Goal: Task Accomplishment & Management: Manage account settings

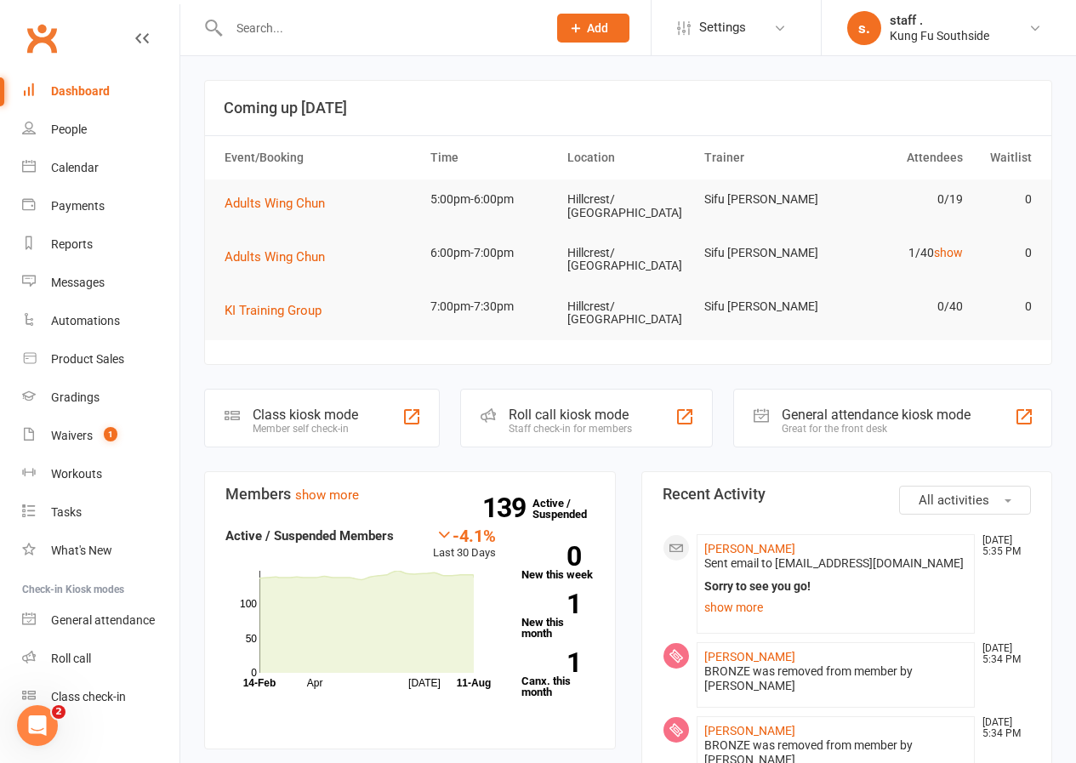
click at [39, 733] on icon "Open Intercom Messenger" at bounding box center [38, 726] width 28 height 28
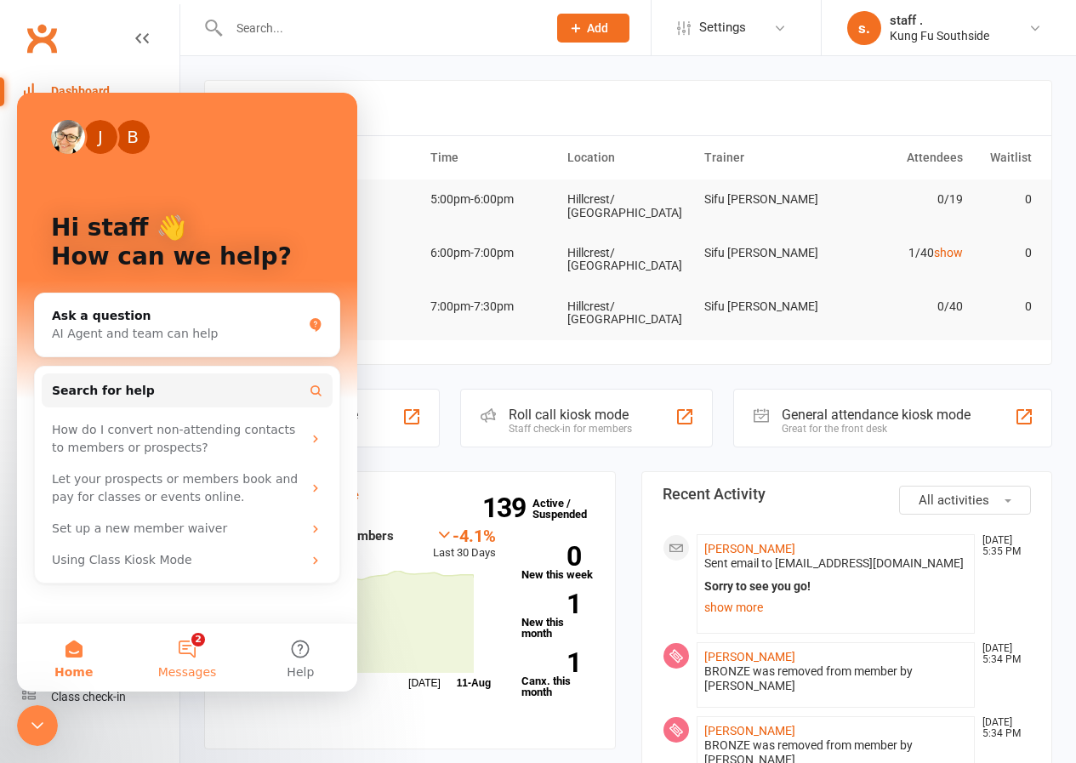
click at [176, 648] on button "2 Messages" at bounding box center [186, 657] width 113 height 68
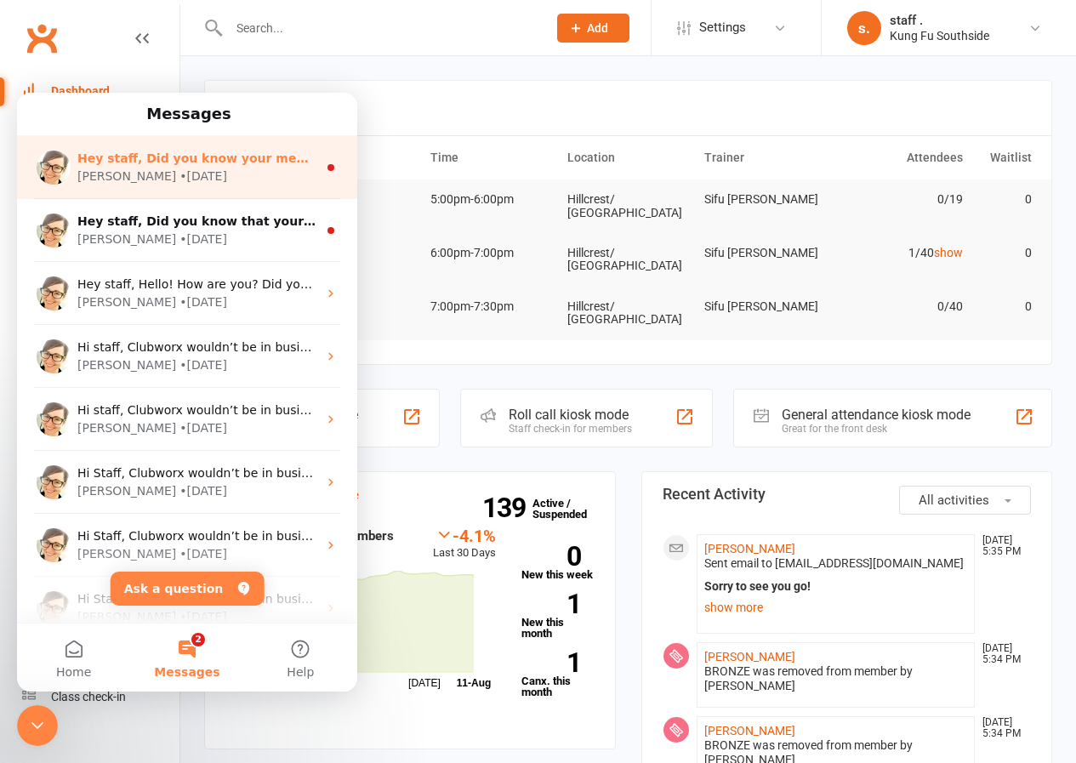
click at [174, 188] on div "Hey staff, Did you know your members can retry a failed payment from the Clubwo…" at bounding box center [187, 167] width 340 height 63
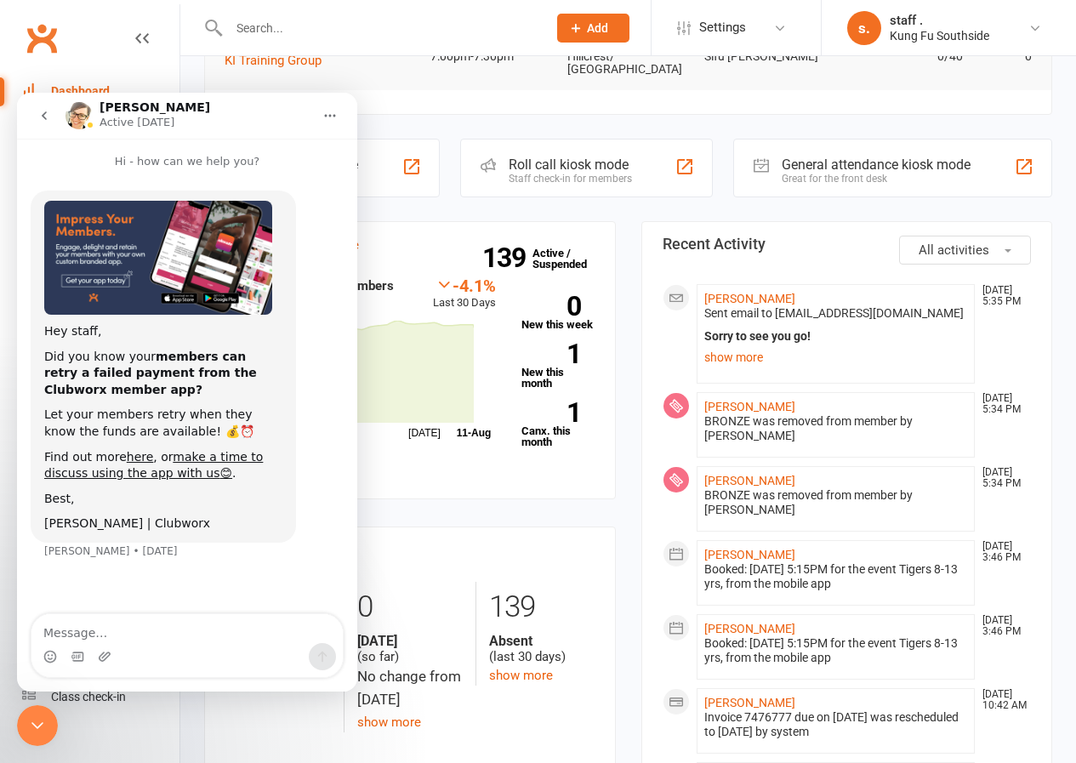
scroll to position [255, 0]
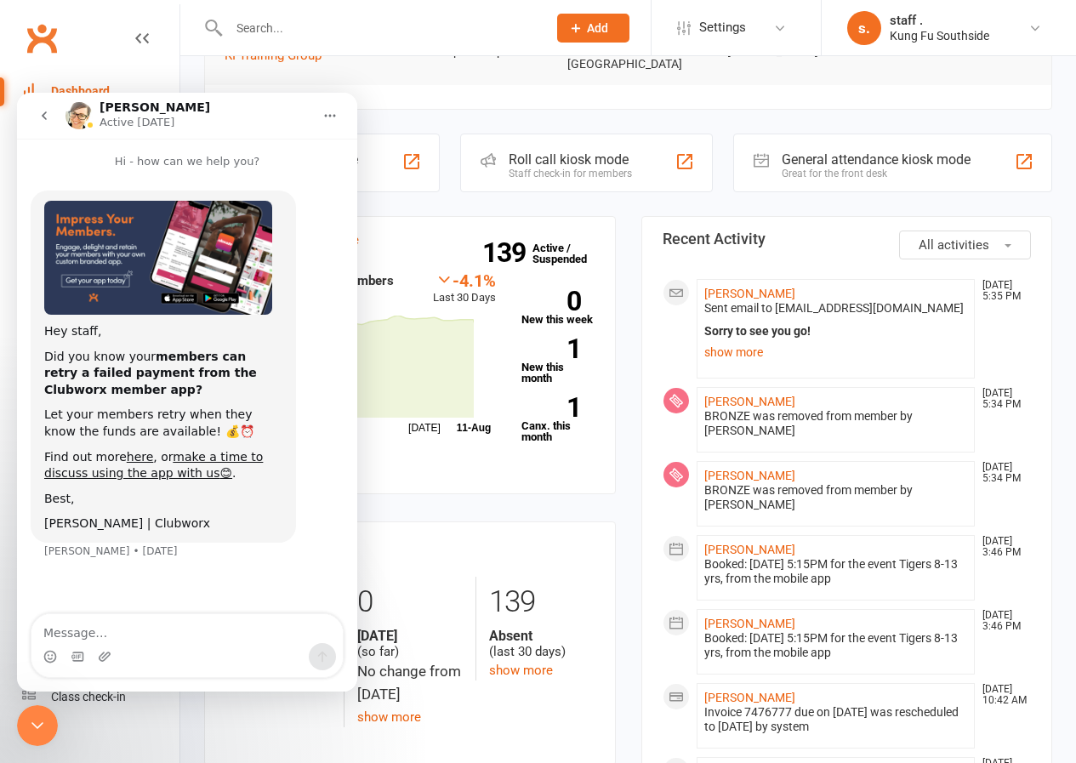
click at [321, 117] on button "Home" at bounding box center [330, 116] width 32 height 32
click at [47, 122] on icon "go back" at bounding box center [44, 116] width 14 height 14
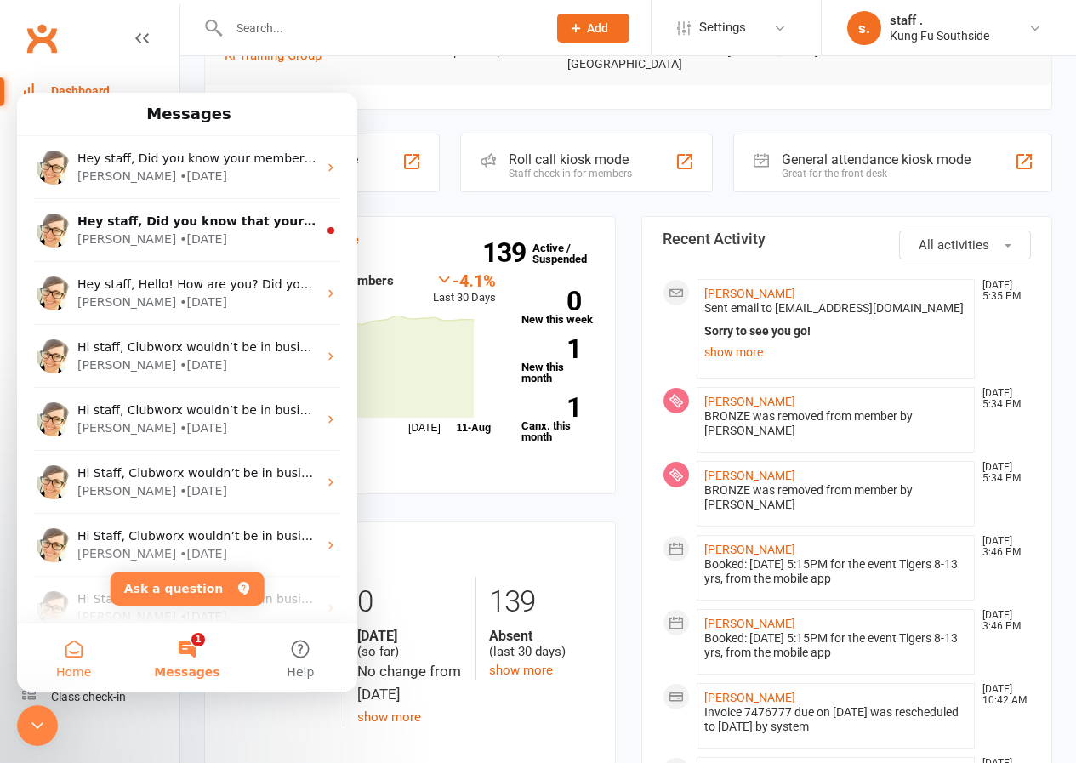
click at [92, 662] on button "Home" at bounding box center [73, 657] width 113 height 68
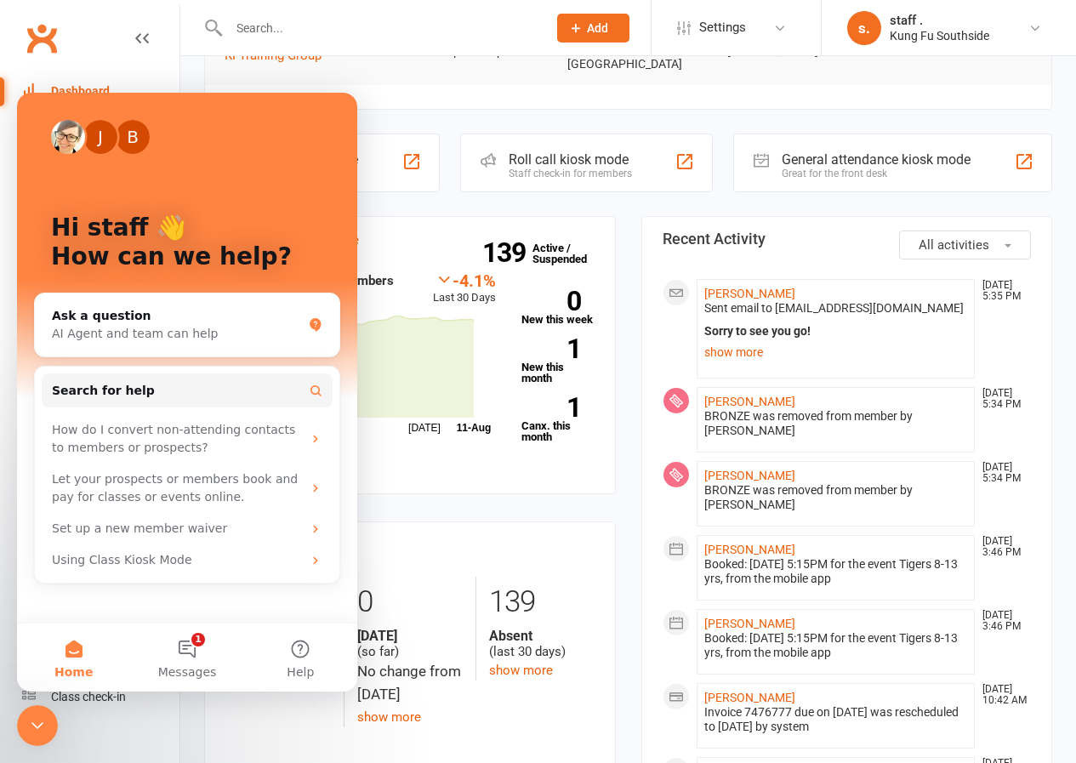
click at [51, 723] on div "Close Intercom Messenger" at bounding box center [37, 725] width 41 height 41
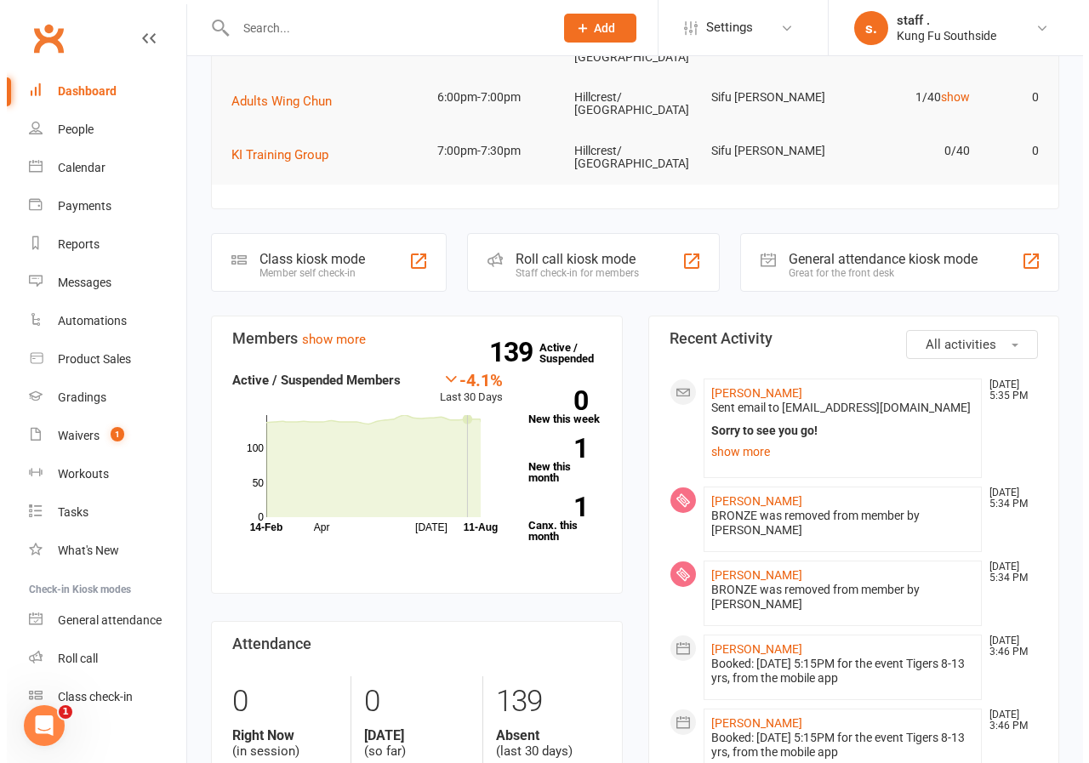
scroll to position [0, 0]
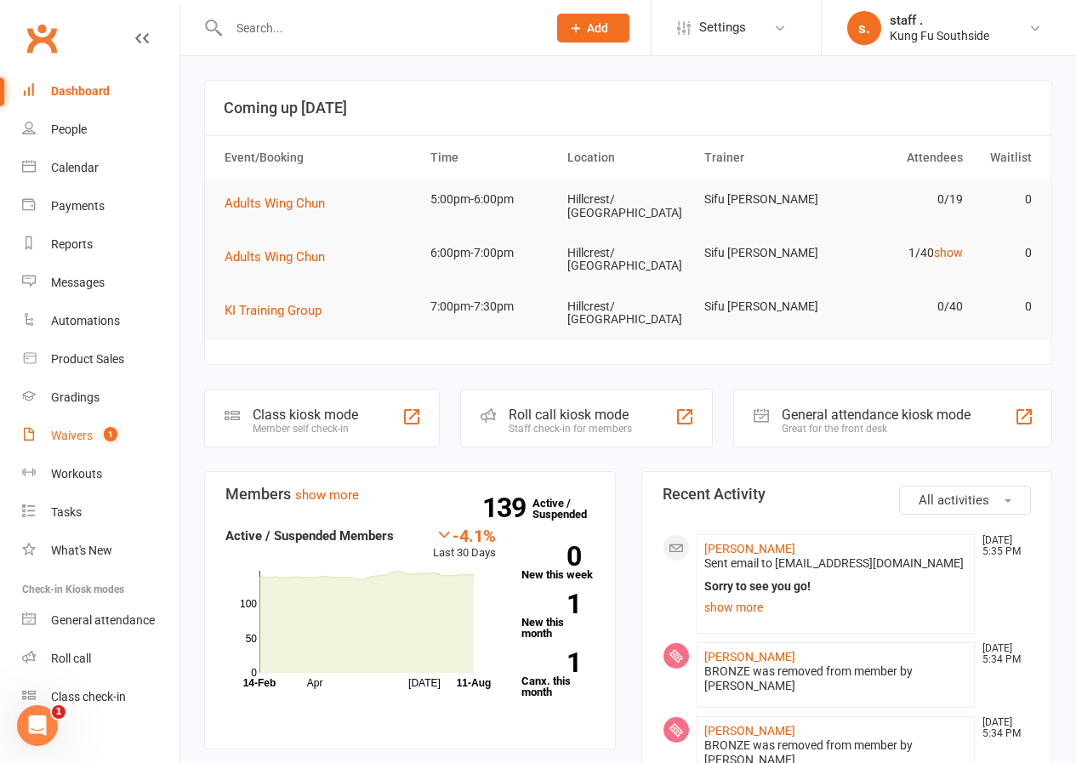
click at [87, 430] on div "Waivers" at bounding box center [72, 436] width 42 height 14
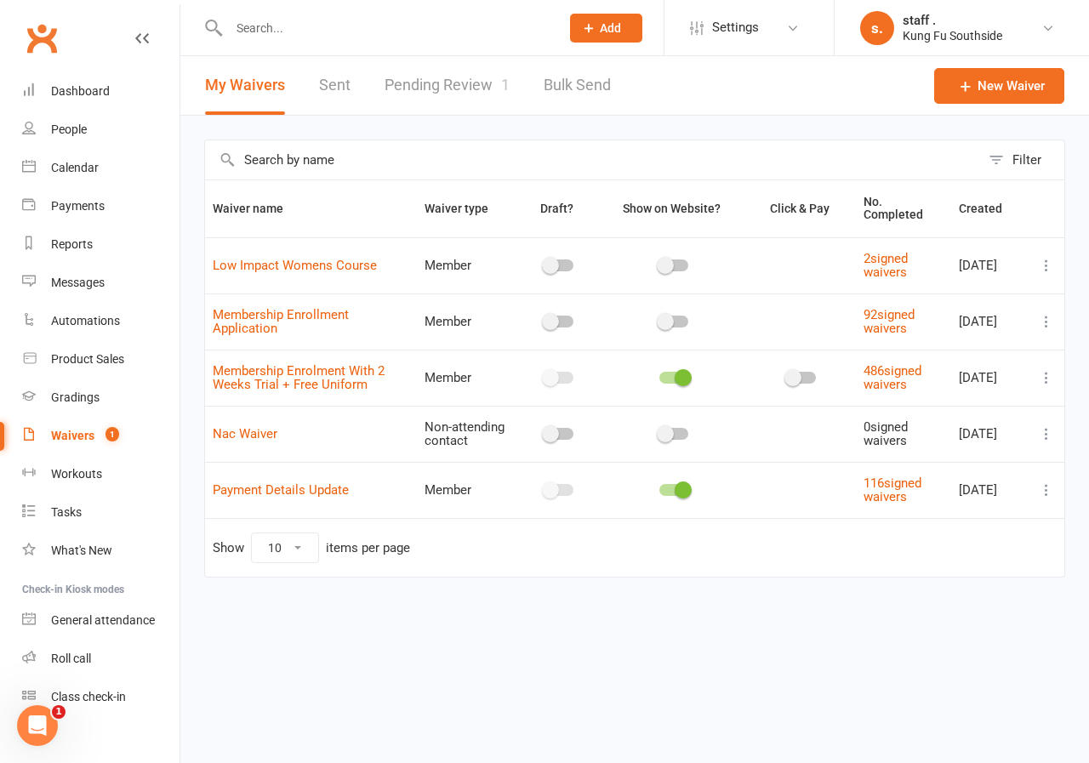
click at [455, 91] on link "Pending Review 1" at bounding box center [446, 85] width 125 height 59
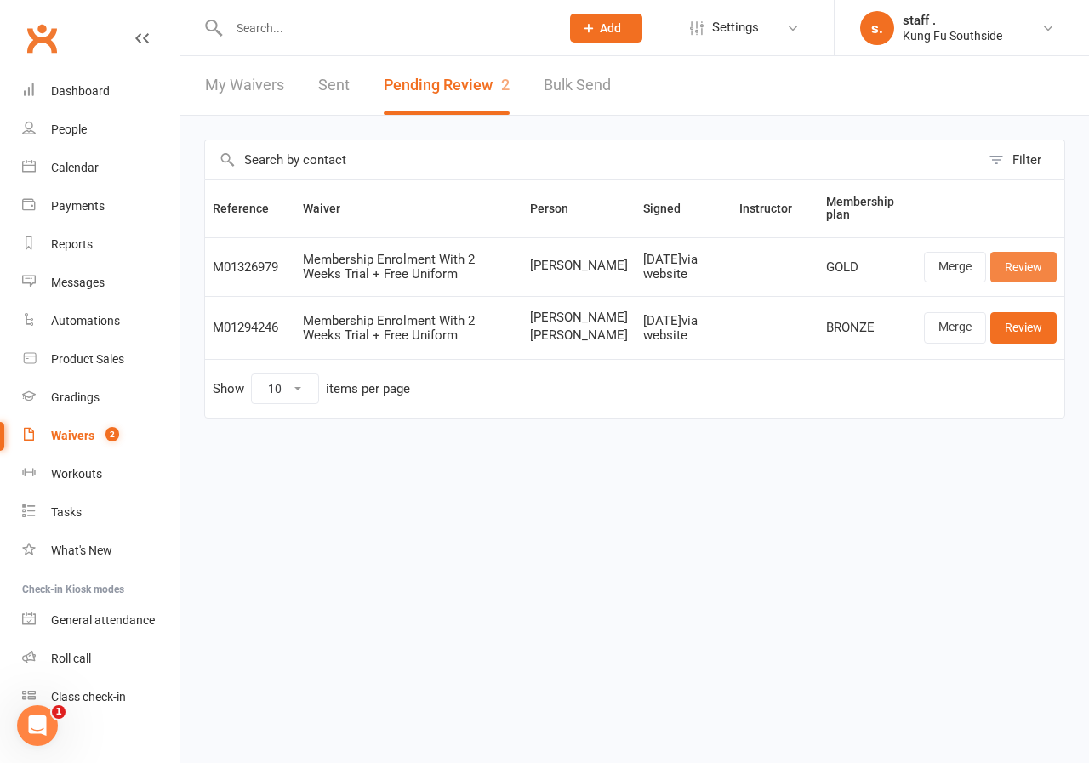
click at [1010, 262] on link "Review" at bounding box center [1023, 267] width 66 height 31
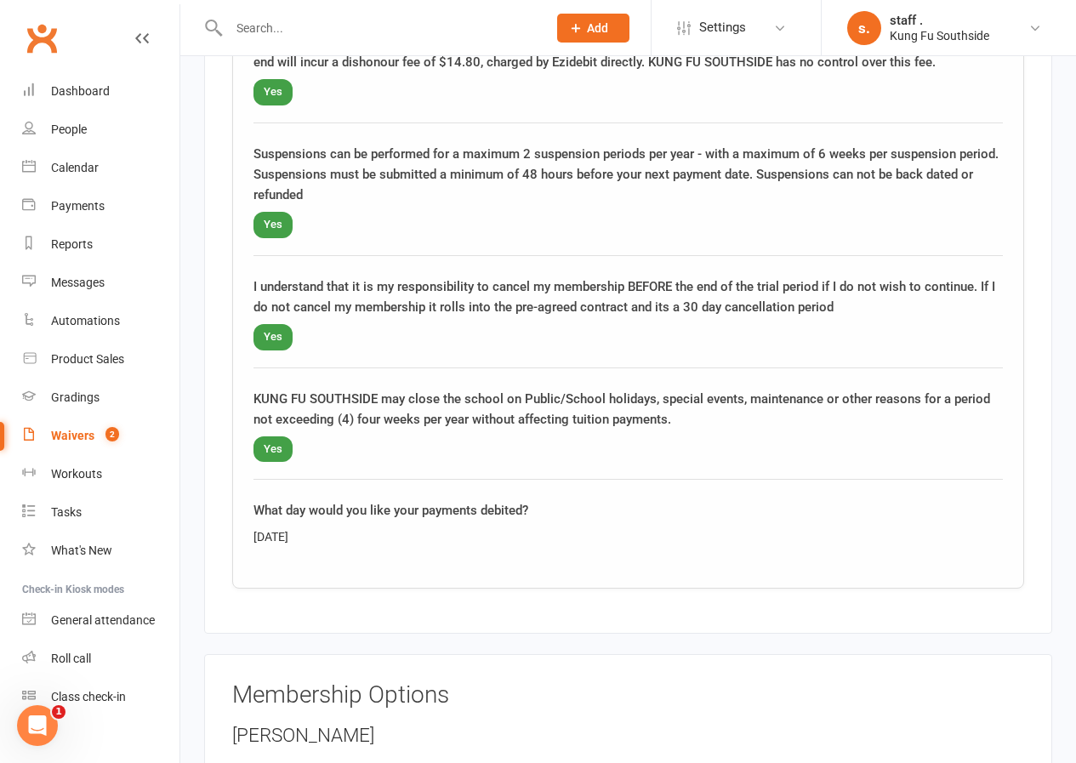
scroll to position [1956, 0]
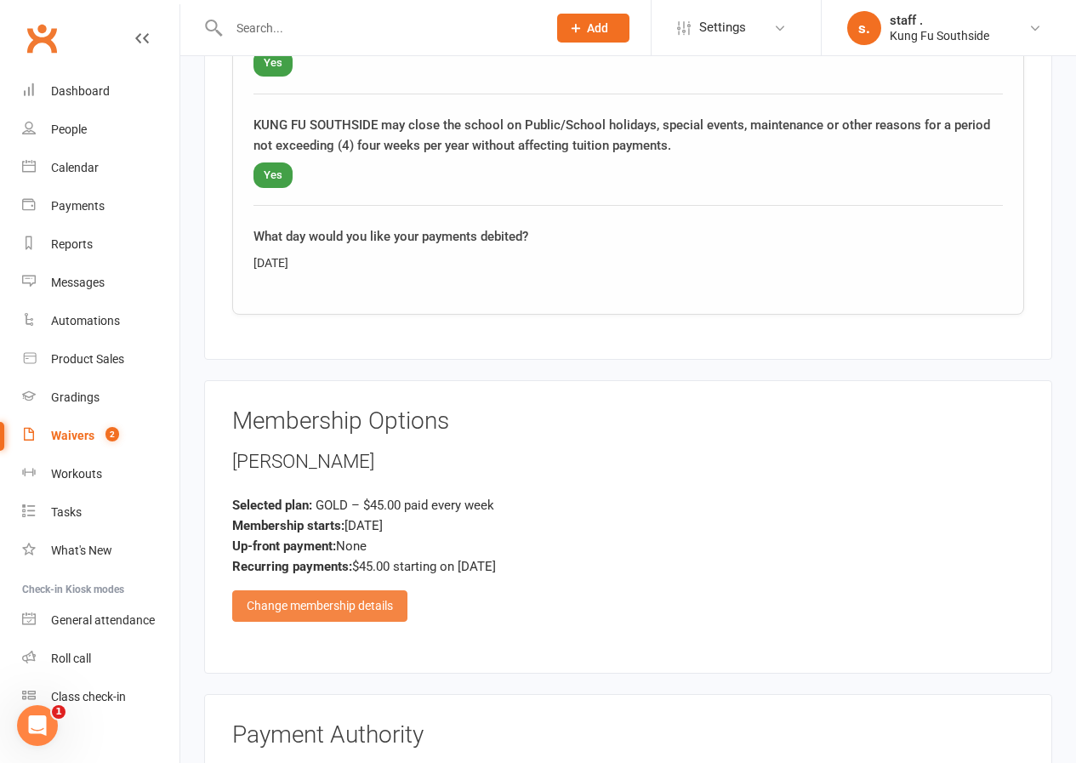
click at [374, 613] on div "Change membership details" at bounding box center [319, 605] width 175 height 31
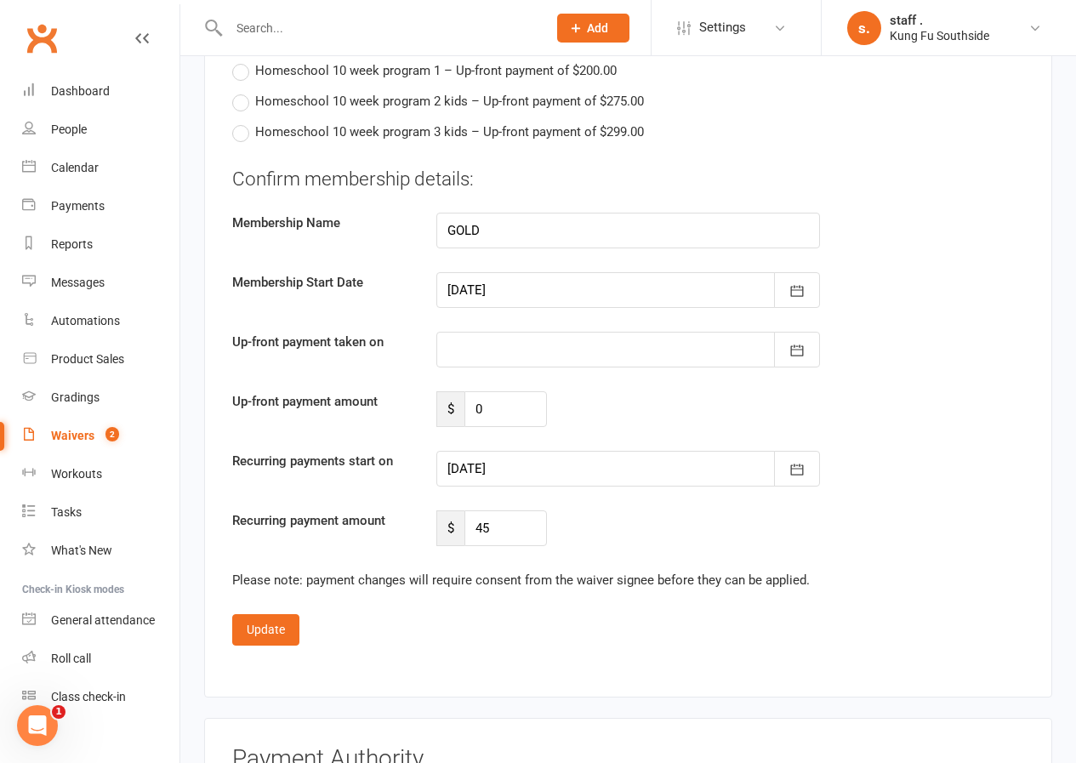
scroll to position [3487, 0]
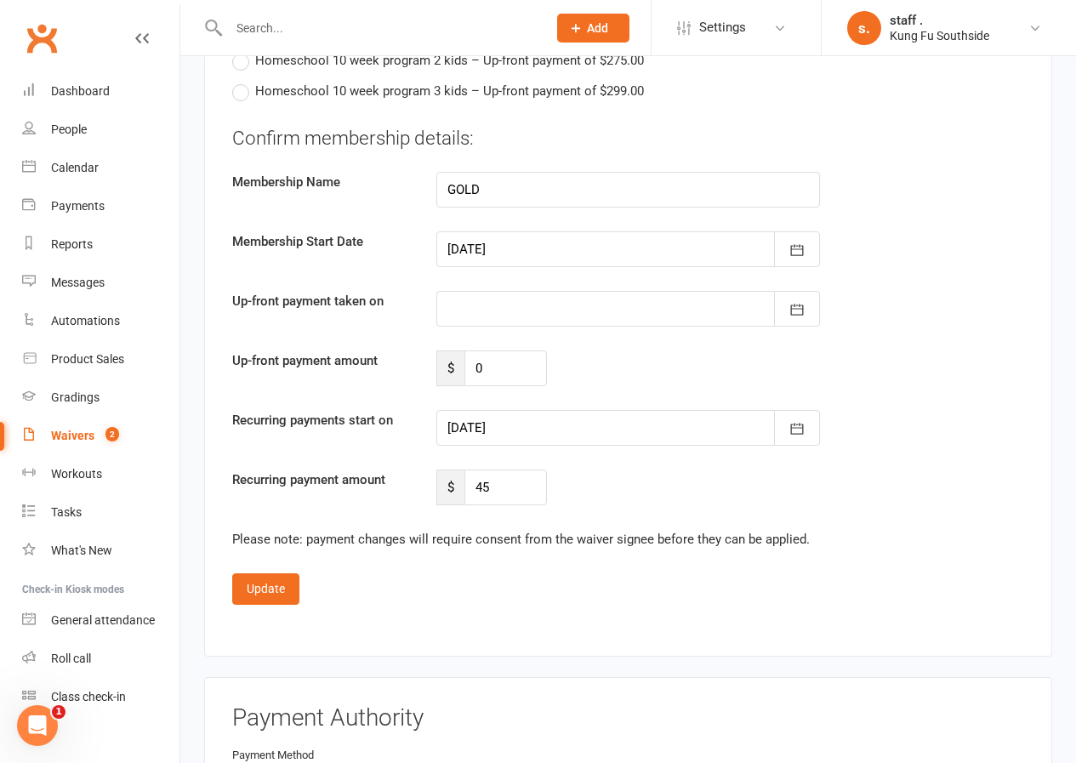
click at [569, 437] on div at bounding box center [628, 428] width 384 height 36
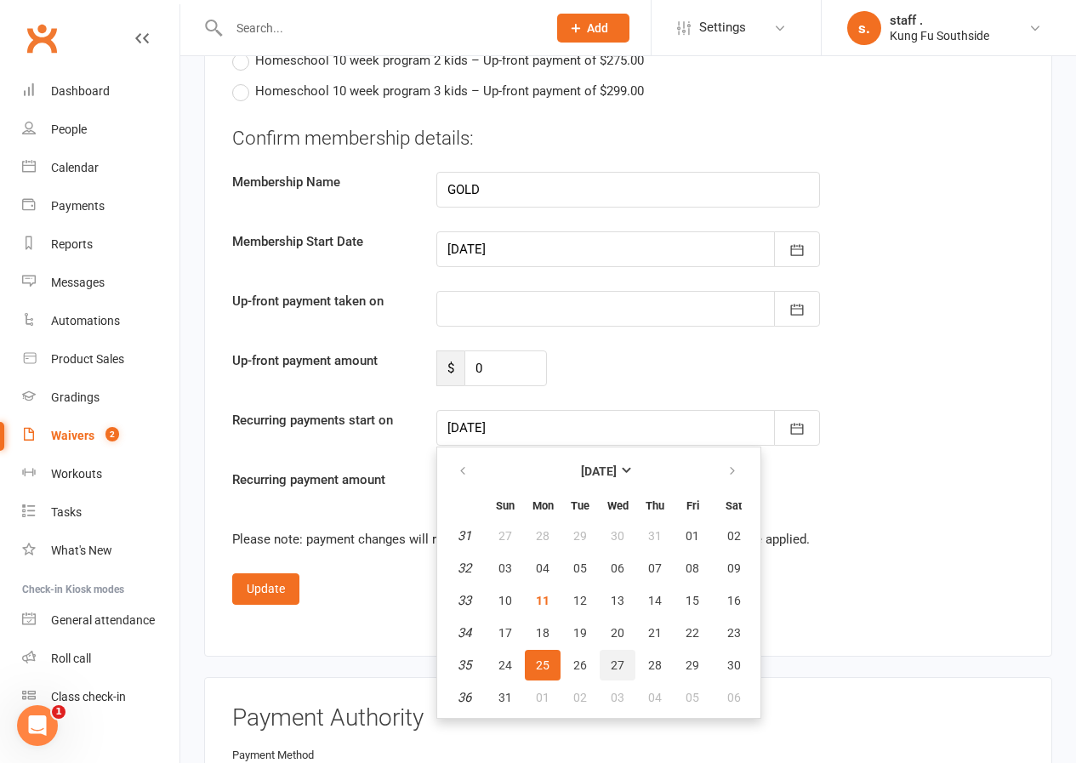
click at [617, 665] on span "27" at bounding box center [618, 665] width 14 height 14
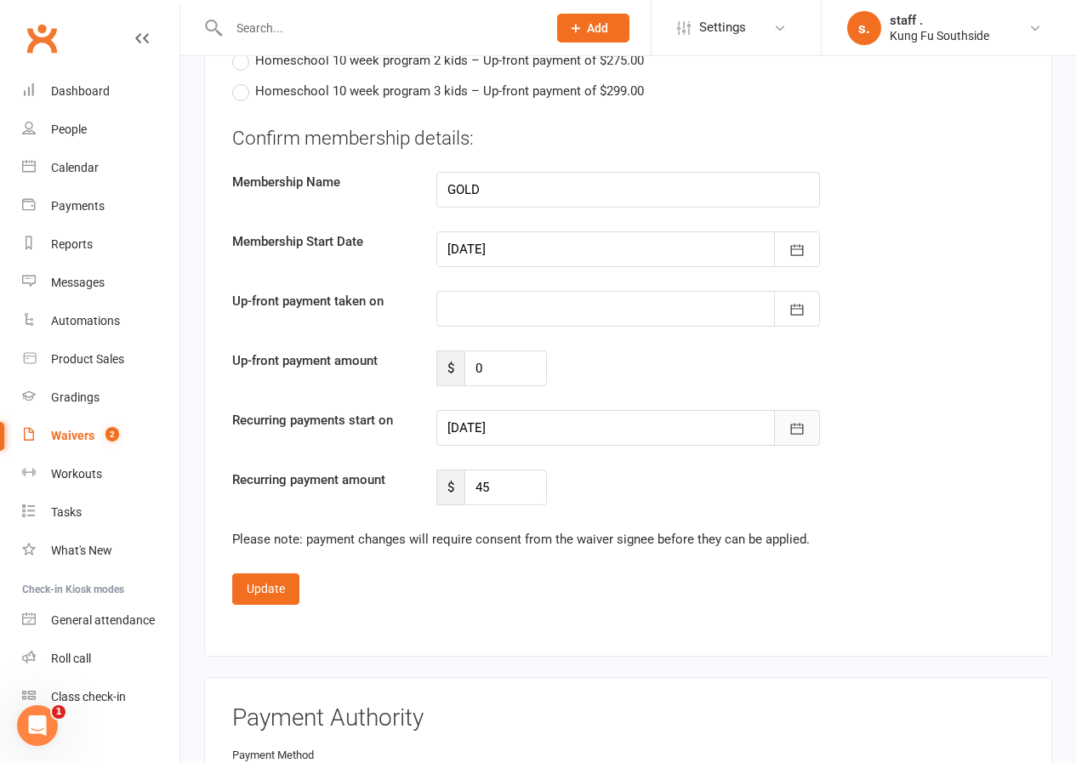
click at [790, 433] on icon "button" at bounding box center [796, 428] width 17 height 17
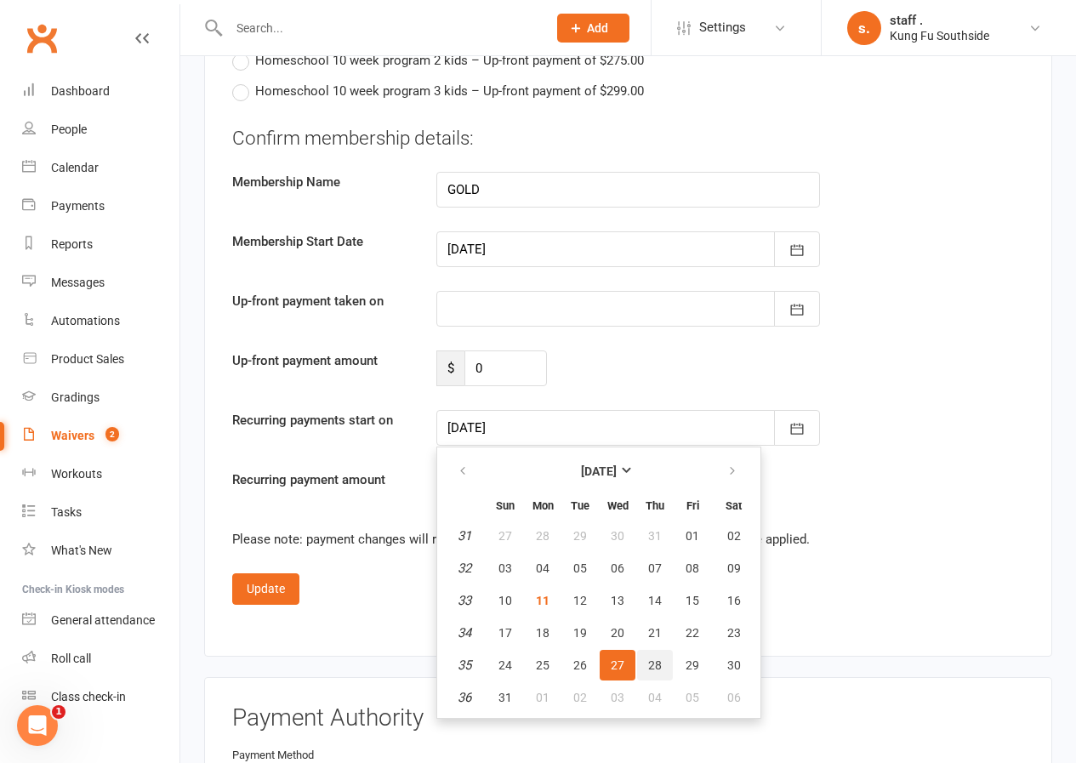
click at [651, 660] on span "28" at bounding box center [655, 665] width 14 height 14
type input "[DATE]"
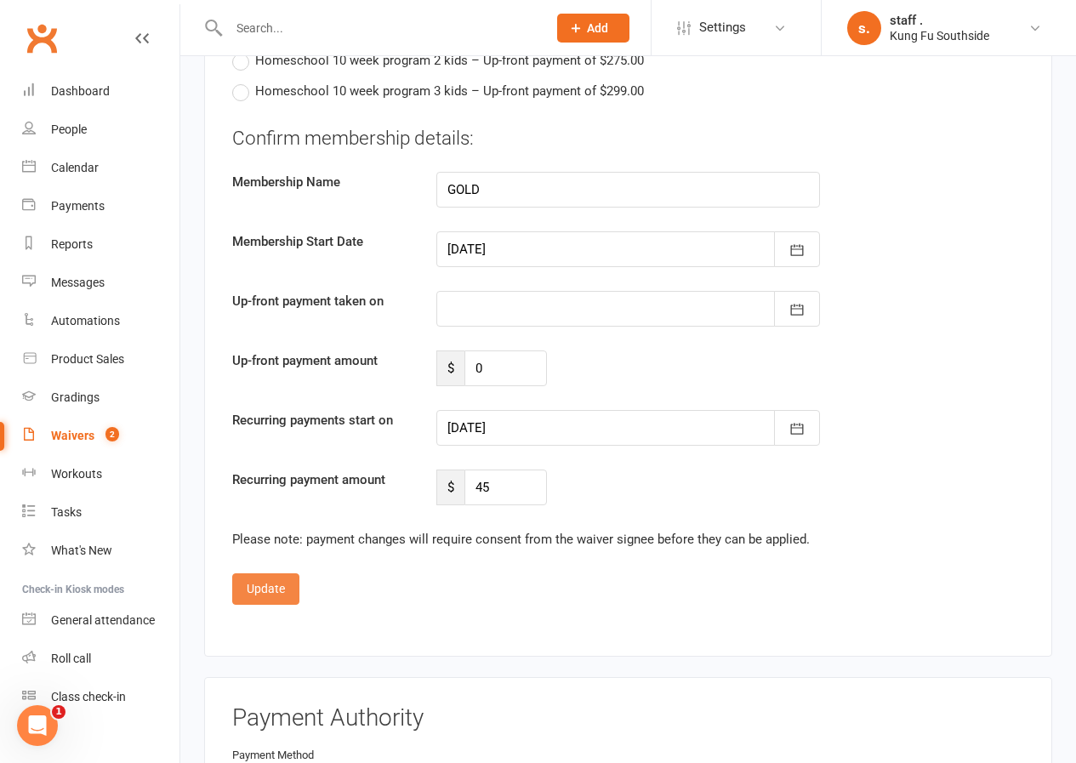
click at [275, 589] on button "Update" at bounding box center [265, 588] width 67 height 31
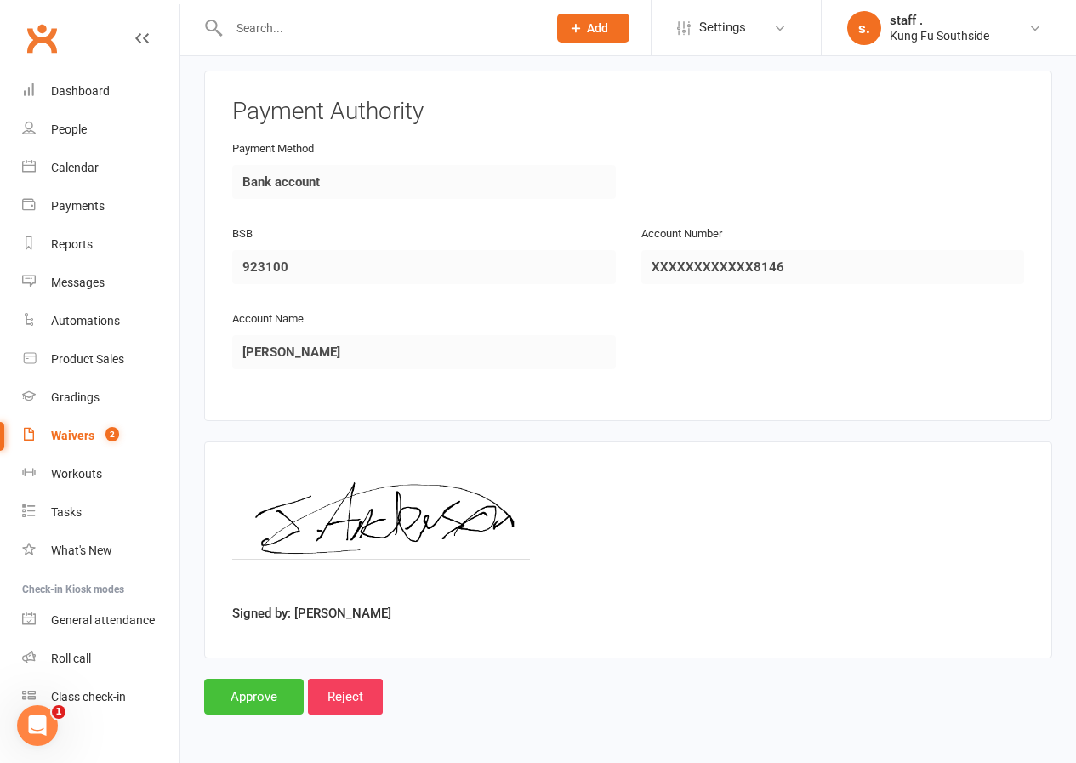
click at [218, 689] on input "Approve" at bounding box center [254, 697] width 100 height 36
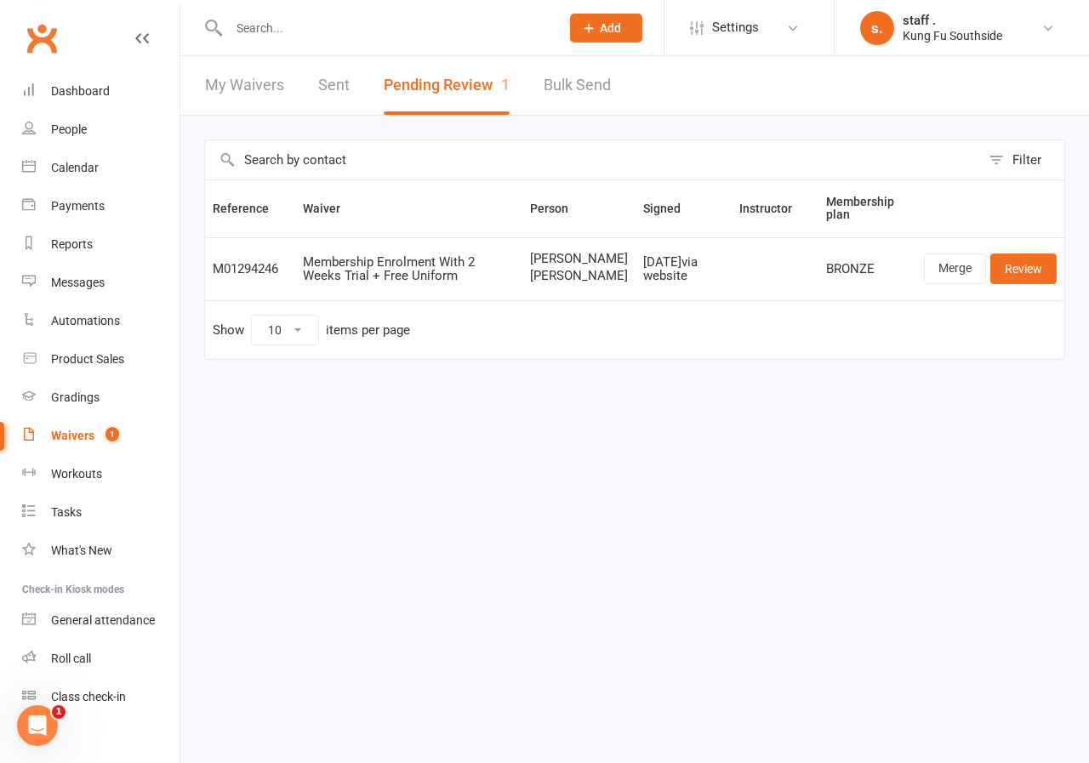
click at [263, 31] on input "text" at bounding box center [386, 28] width 324 height 24
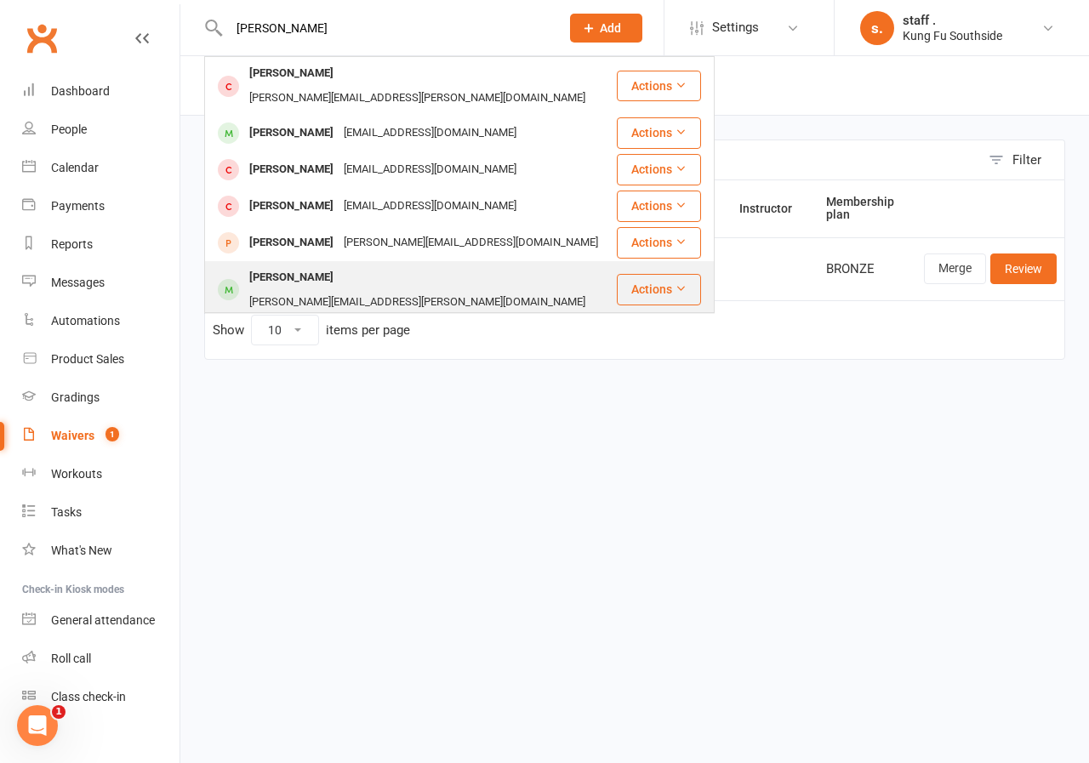
type input "[PERSON_NAME]"
click at [301, 265] on div "[PERSON_NAME]" at bounding box center [291, 277] width 94 height 25
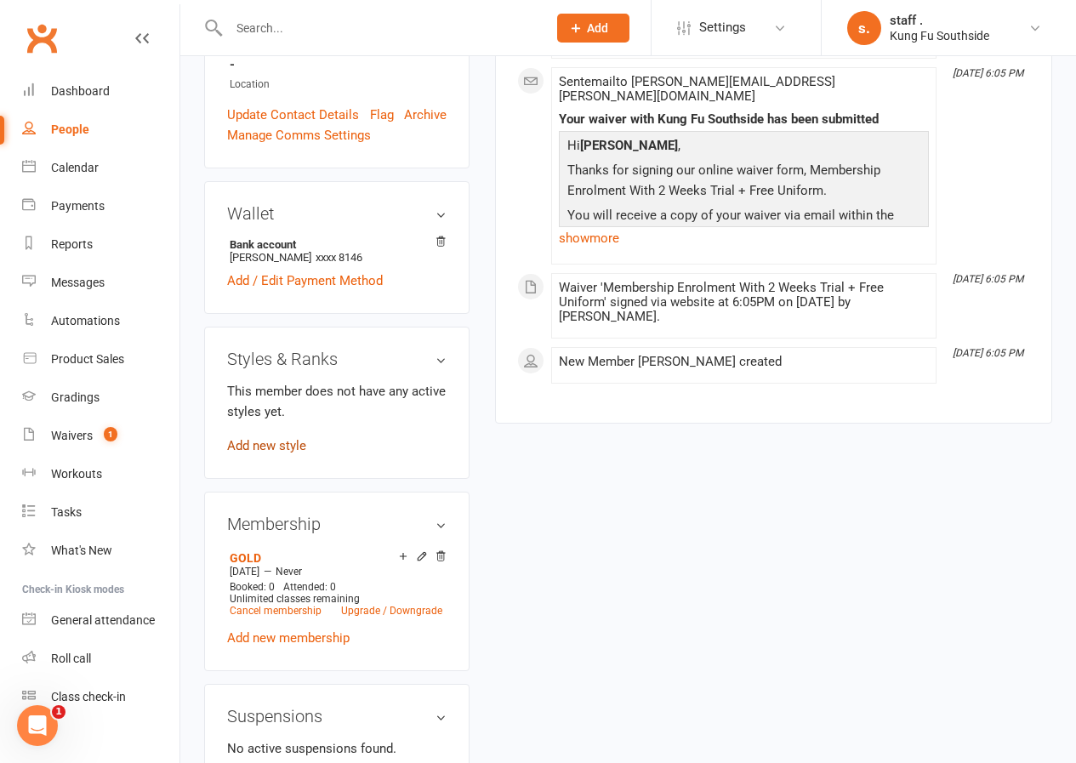
click at [296, 438] on link "Add new style" at bounding box center [266, 445] width 79 height 15
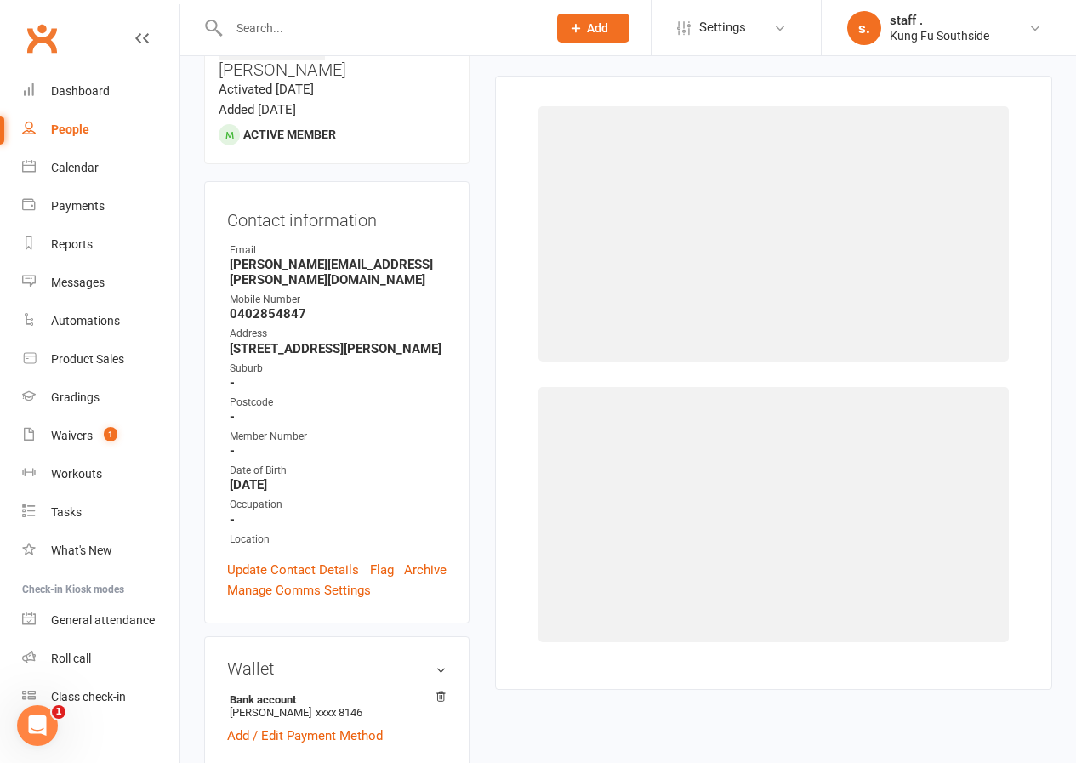
scroll to position [131, 0]
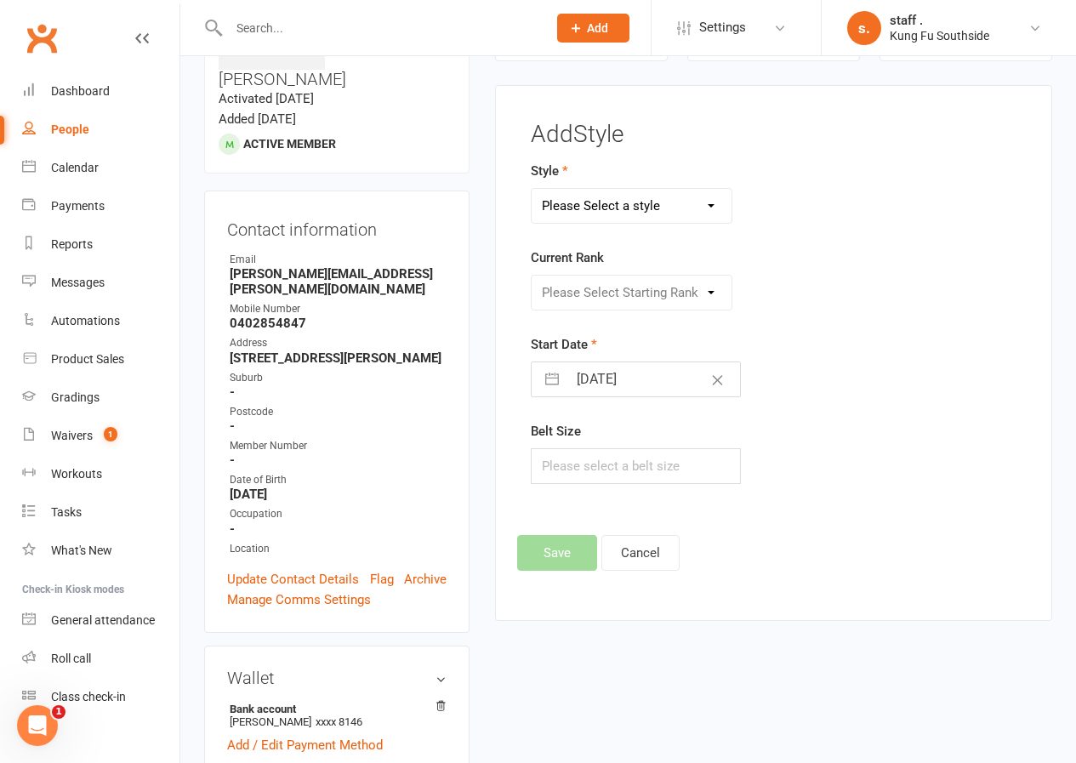
click at [549, 211] on select "Please Select a style Adults Wing Chun Dragons Fitness Training Grasshoppers Ir…" at bounding box center [632, 206] width 200 height 34
select select "726"
click at [532, 189] on select "Please Select a style Adults Wing Chun Dragons Fitness Training Grasshoppers Ir…" at bounding box center [632, 206] width 200 height 34
click at [583, 305] on select "Please Select Starting Rank Level 0 Level1 level2 Level3 Level4 Level5 Level6 L…" at bounding box center [632, 293] width 200 height 34
select select "6534"
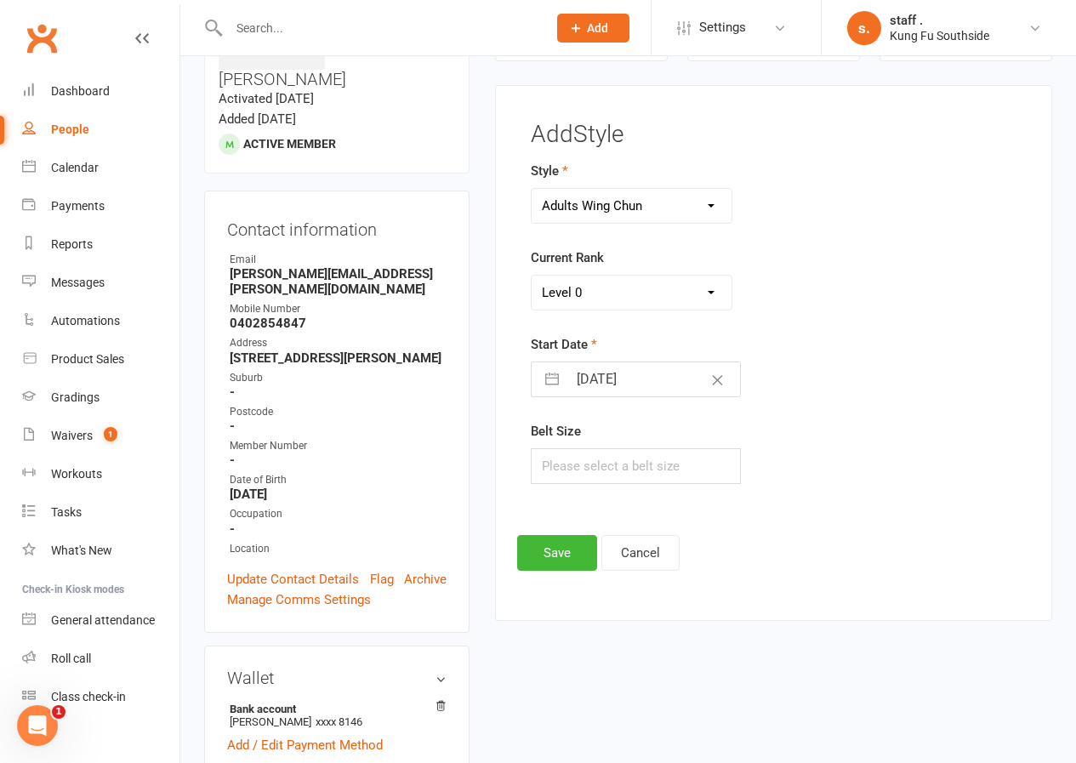
click at [532, 276] on select "Please Select Starting Rank Level 0 Level1 level2 Level3 Level4 Level5 Level6 L…" at bounding box center [632, 293] width 200 height 34
click at [564, 548] on button "Save" at bounding box center [557, 553] width 80 height 36
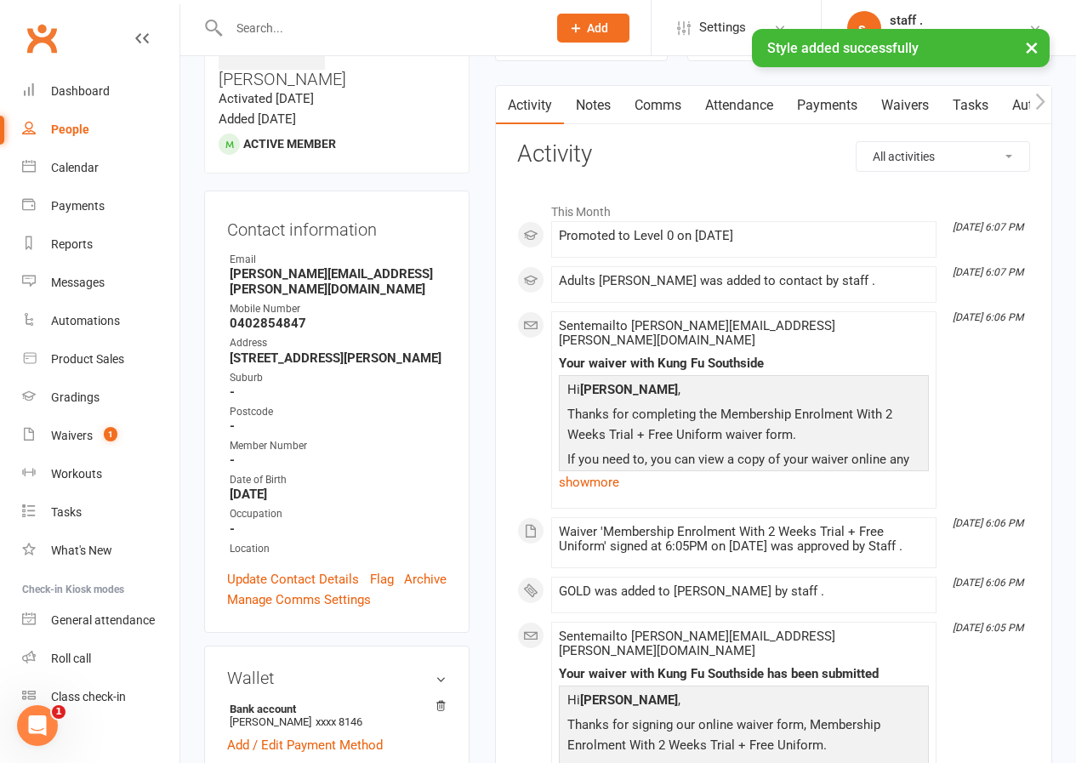
click at [1034, 92] on button "button" at bounding box center [1040, 105] width 21 height 38
click at [1035, 96] on icon "button" at bounding box center [1040, 102] width 10 height 18
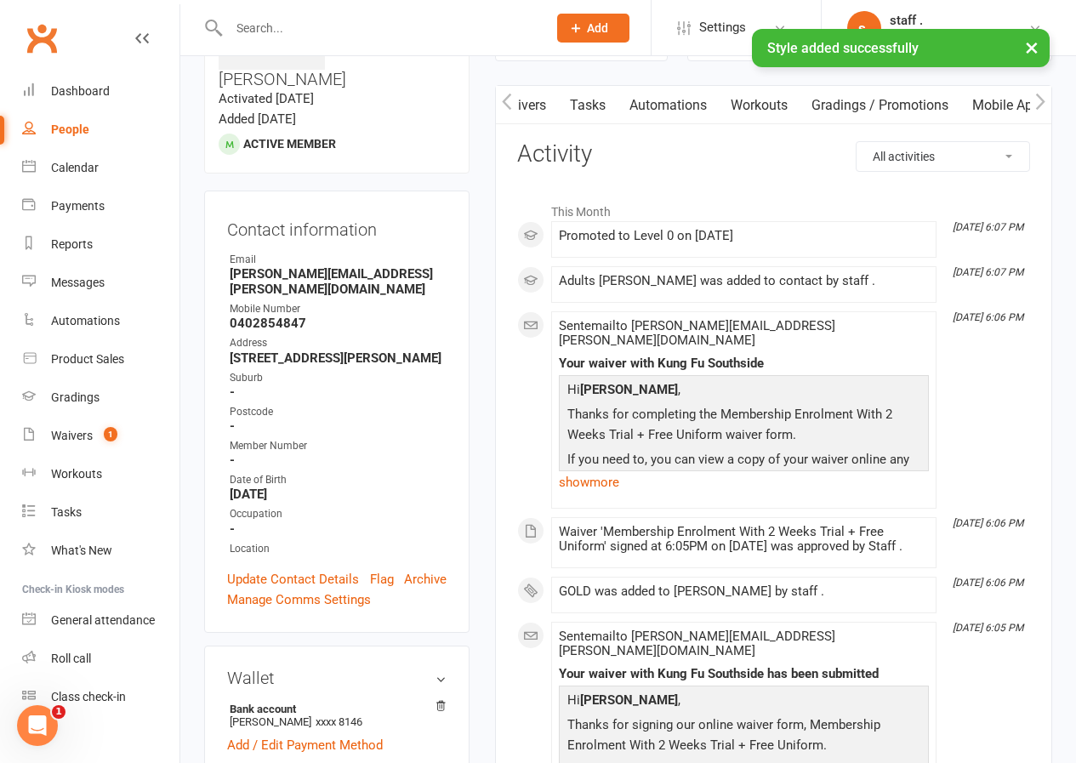
click at [1024, 103] on link "Mobile App" at bounding box center [1006, 105] width 92 height 39
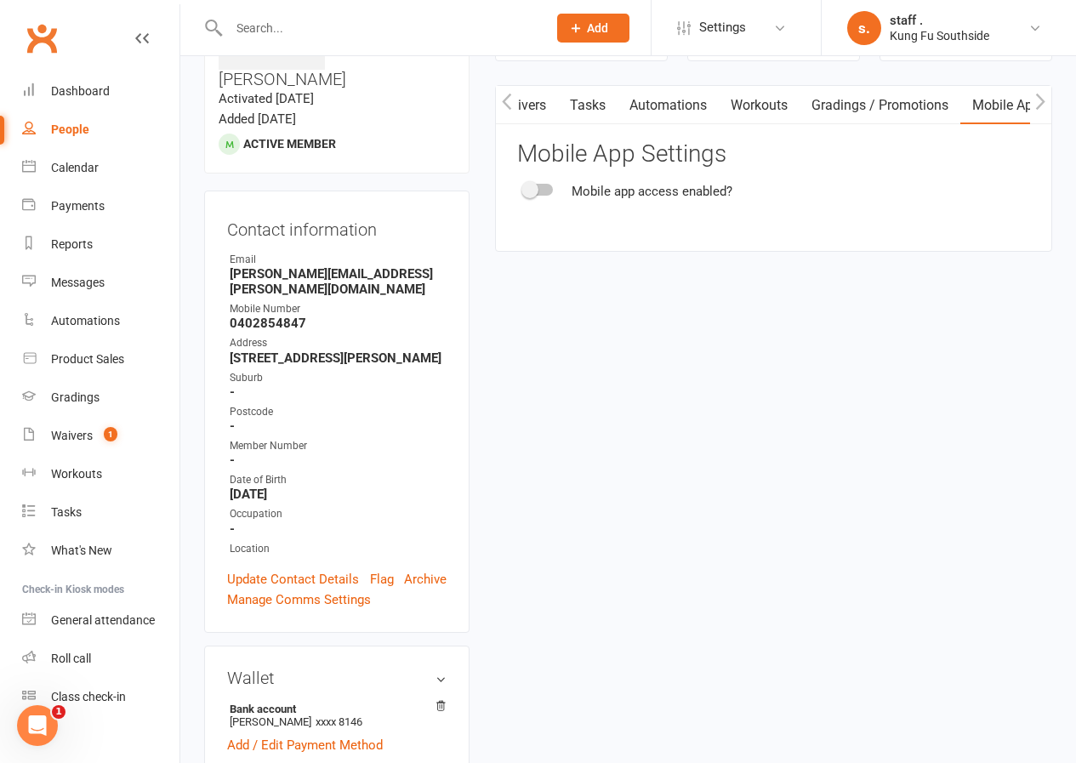
click at [550, 195] on label at bounding box center [538, 190] width 29 height 12
click at [524, 187] on input "checkbox" at bounding box center [524, 187] width 0 height 0
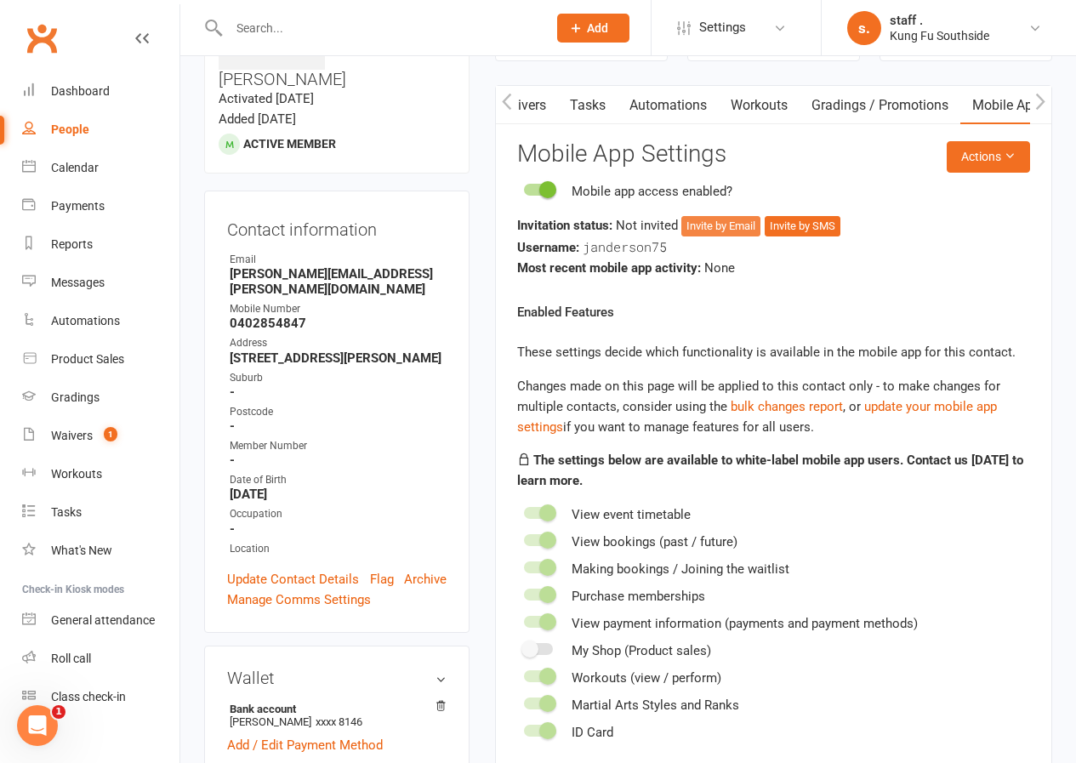
click at [748, 219] on button "Invite by Email" at bounding box center [720, 226] width 79 height 20
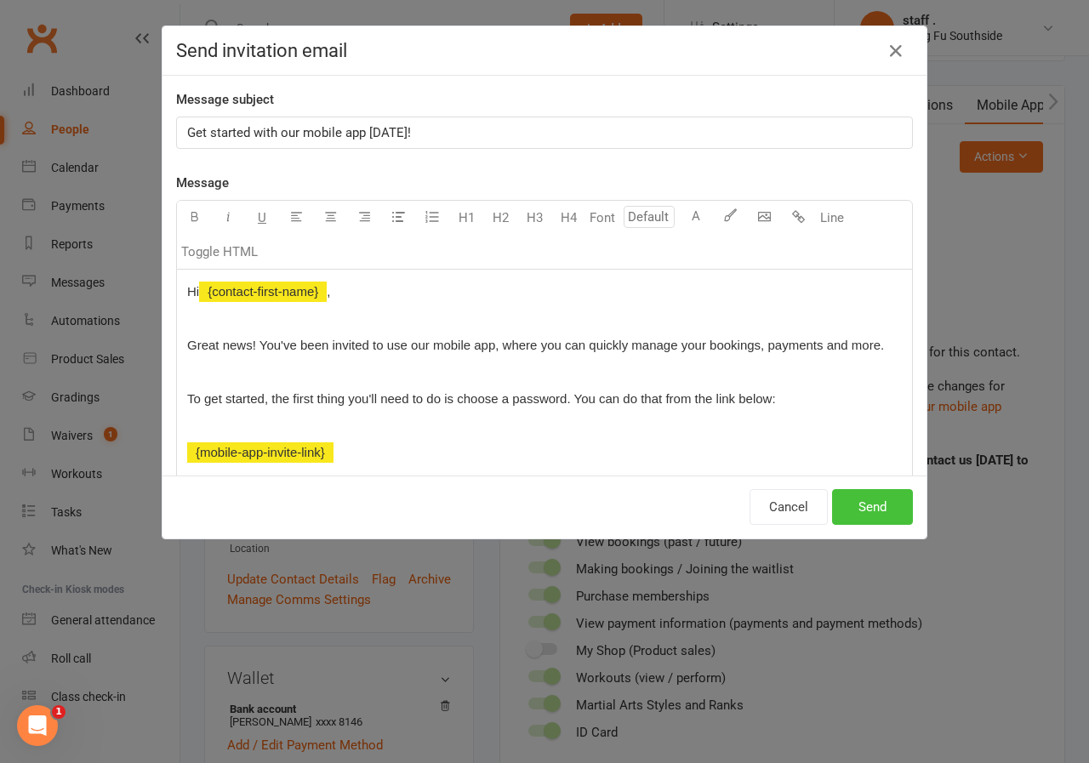
click at [850, 509] on button "Send" at bounding box center [872, 507] width 81 height 36
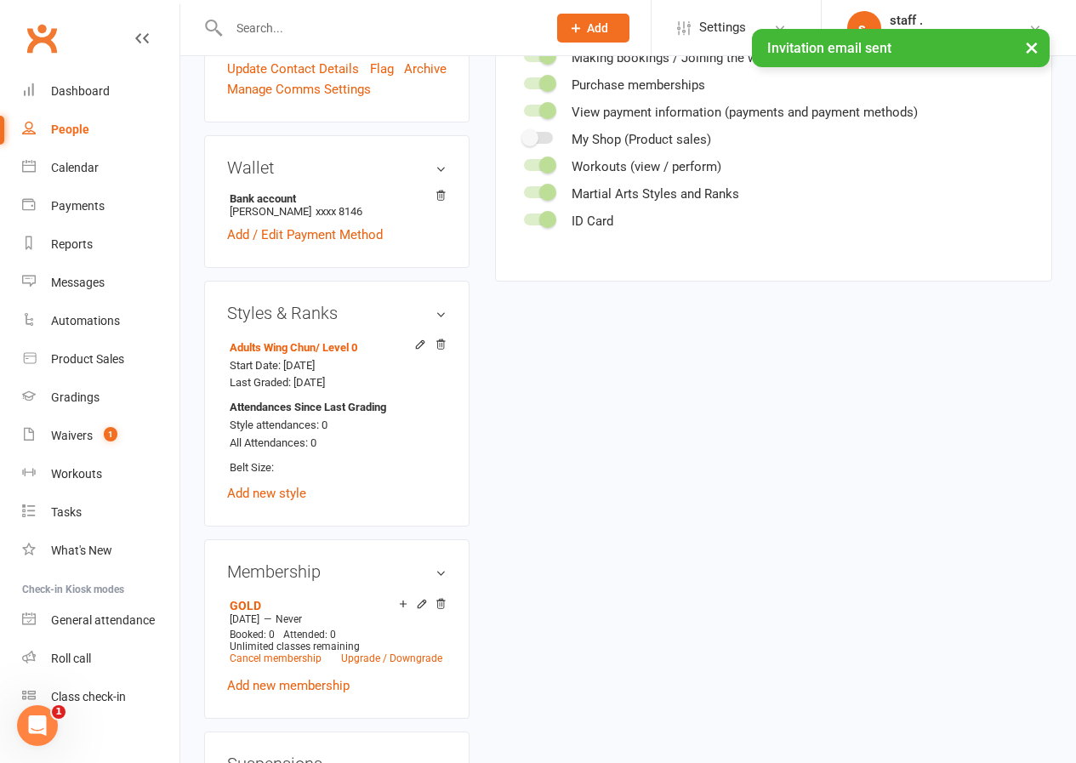
scroll to position [896, 0]
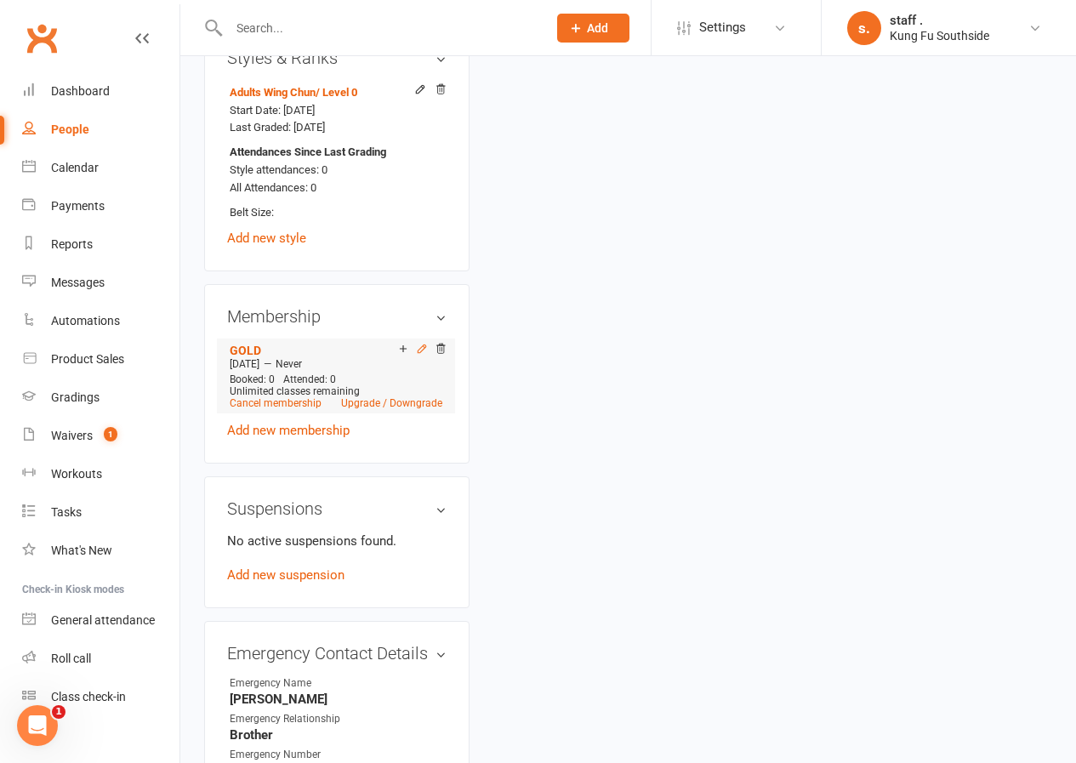
click at [422, 343] on icon at bounding box center [422, 349] width 12 height 12
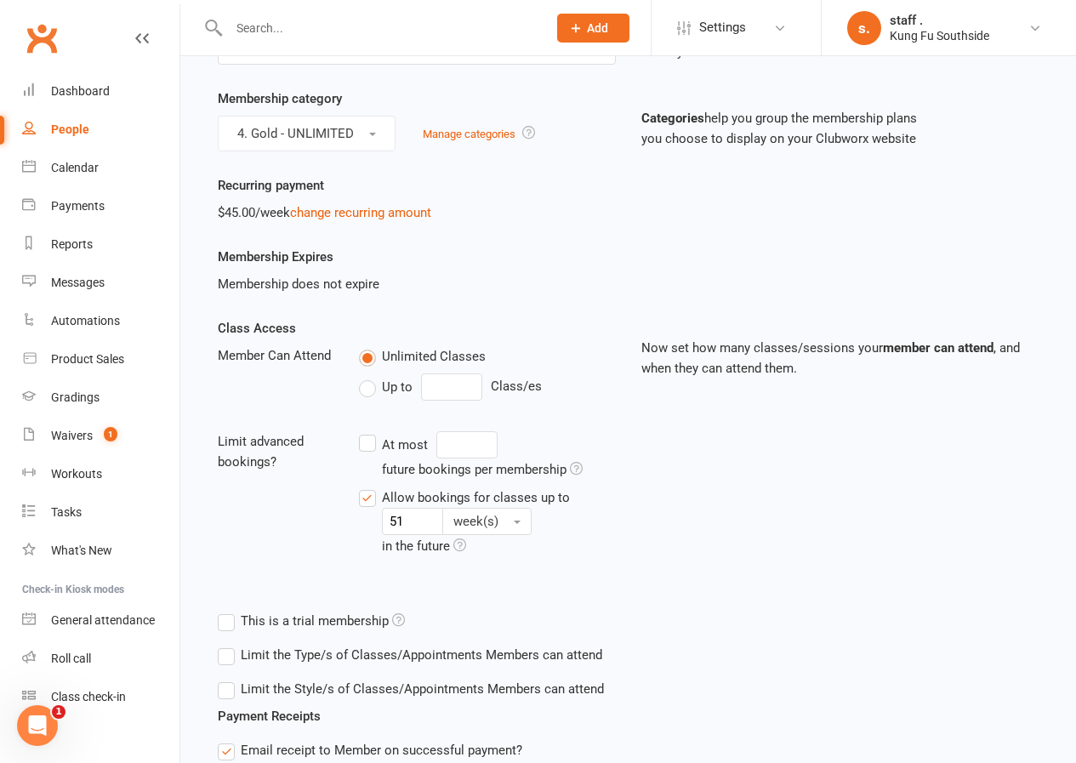
scroll to position [111, 0]
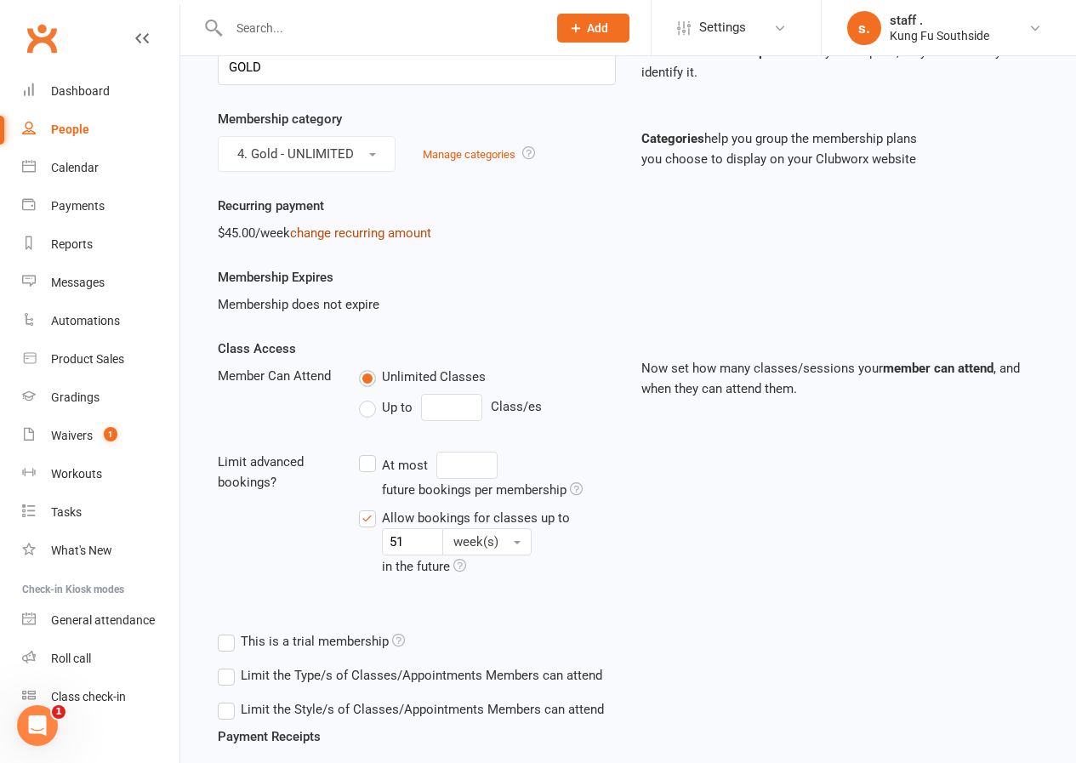
click at [372, 232] on link "change recurring amount" at bounding box center [360, 232] width 141 height 15
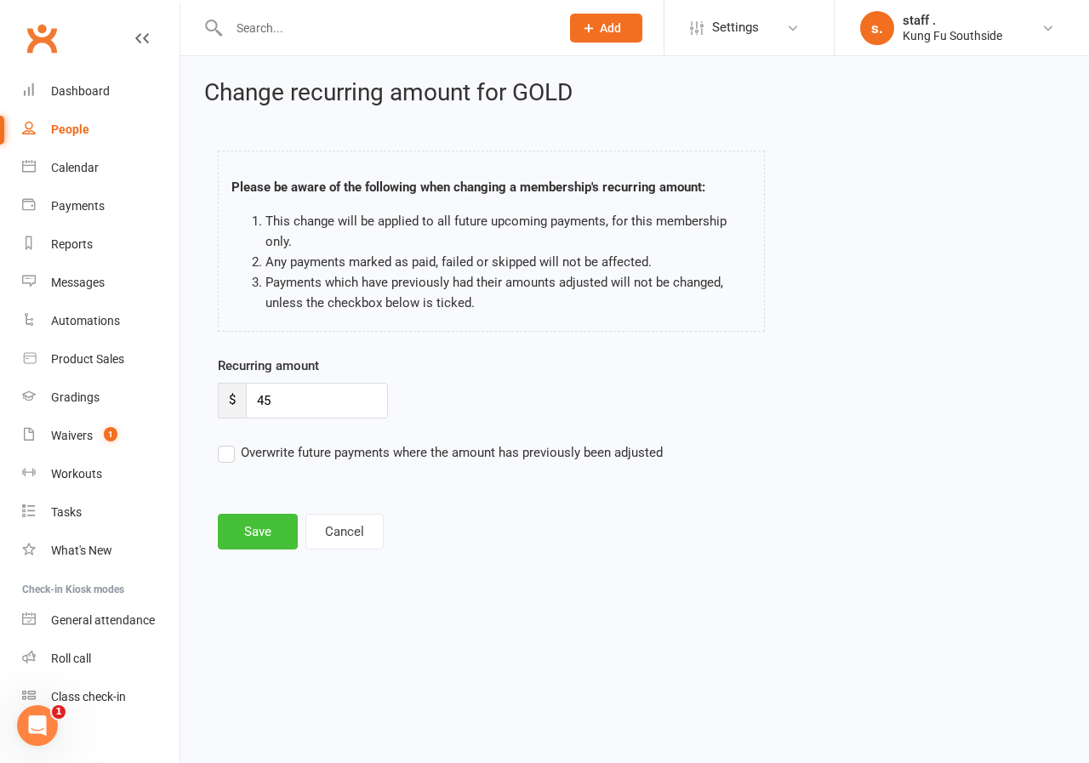
click at [275, 533] on button "Save" at bounding box center [258, 532] width 80 height 36
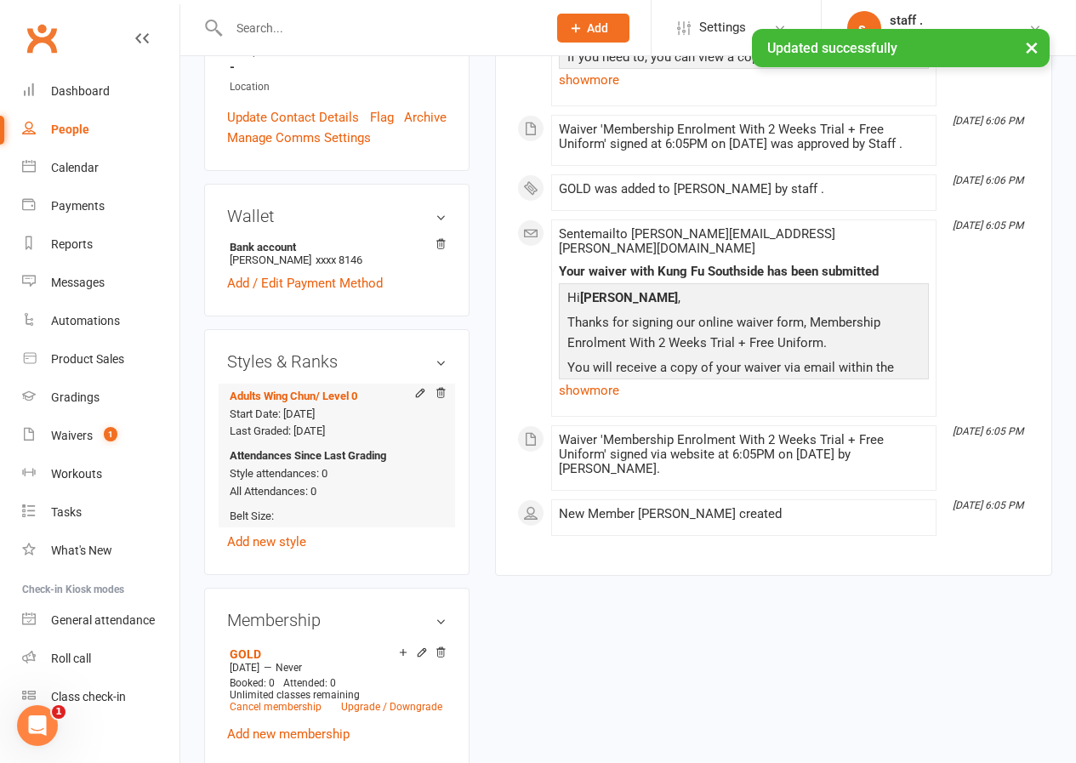
scroll to position [765, 0]
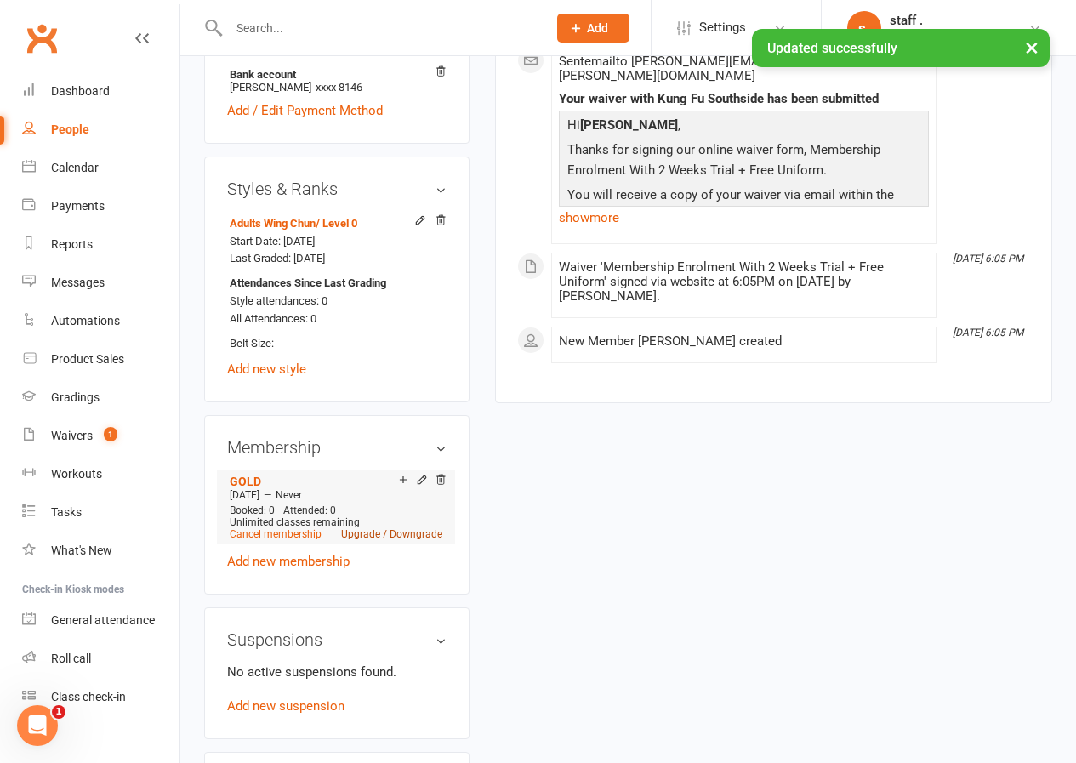
click at [365, 528] on link "Upgrade / Downgrade" at bounding box center [391, 534] width 101 height 12
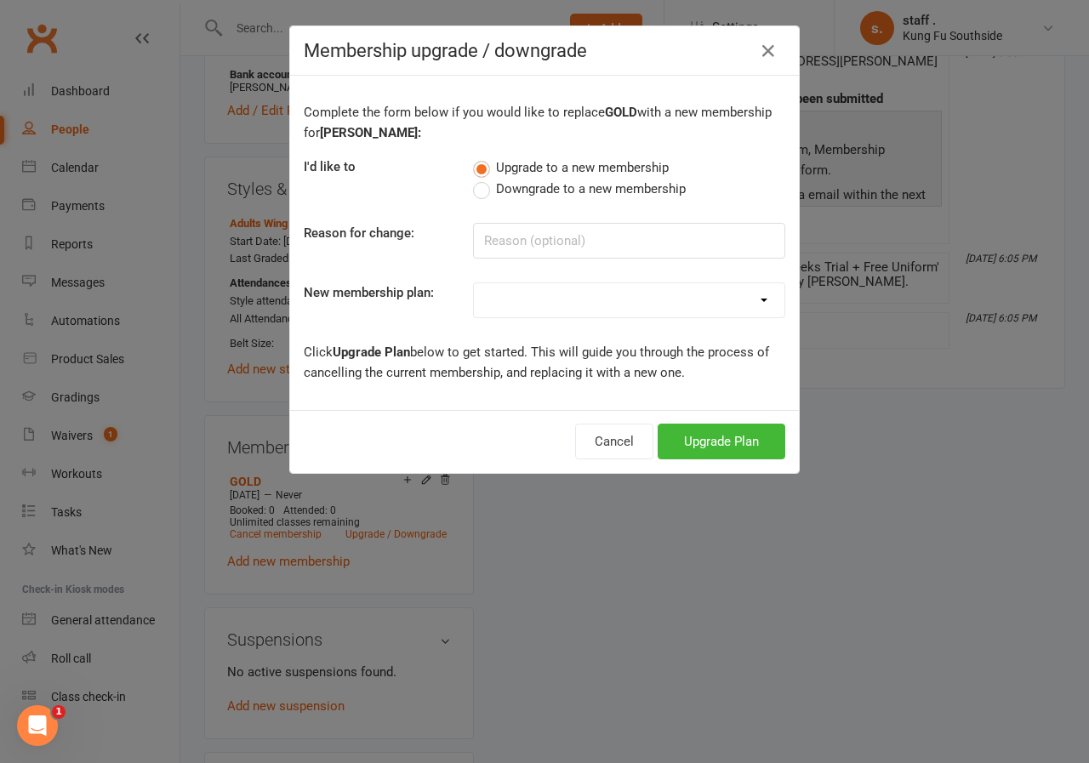
click at [511, 306] on select "GOLD GOLD - 2 Family members GOLD - 3 Family members SILVER SILVER - 2 Family m…" at bounding box center [629, 300] width 310 height 34
select select "0"
click at [474, 283] on select "GOLD GOLD - 2 Family members GOLD - 3 Family members SILVER SILVER - 2 Family m…" at bounding box center [629, 300] width 310 height 34
click at [748, 446] on button "Upgrade Plan" at bounding box center [721, 442] width 128 height 36
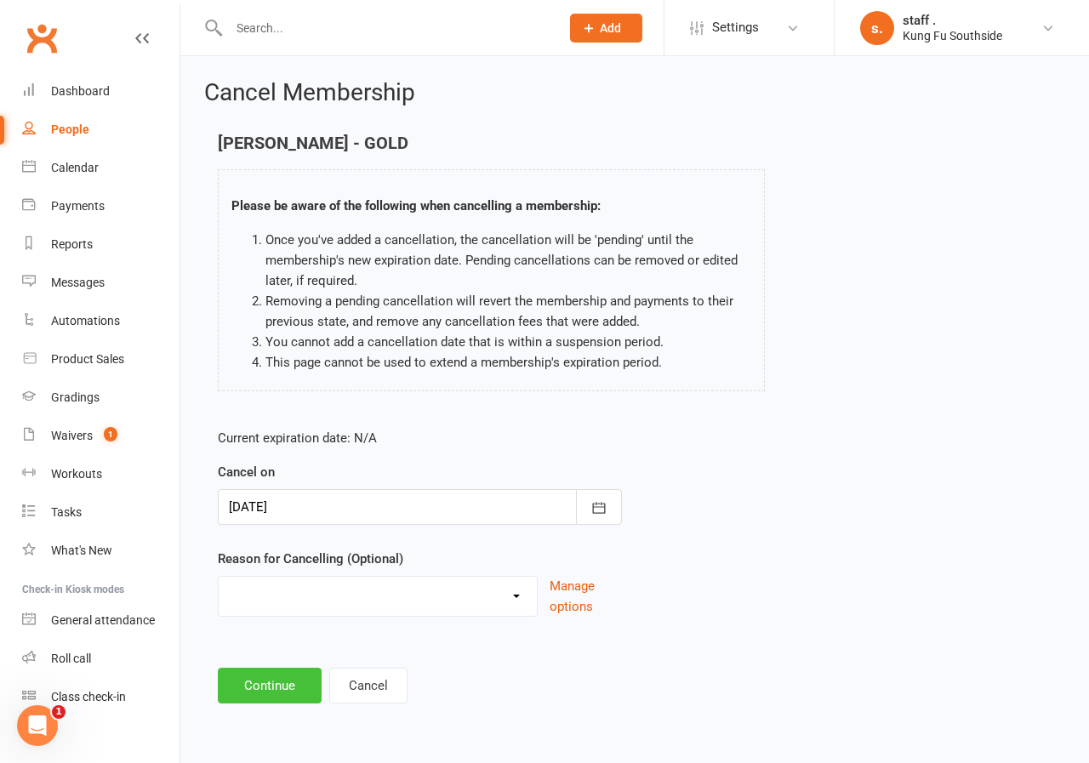
click at [294, 691] on button "Continue" at bounding box center [270, 686] width 104 height 36
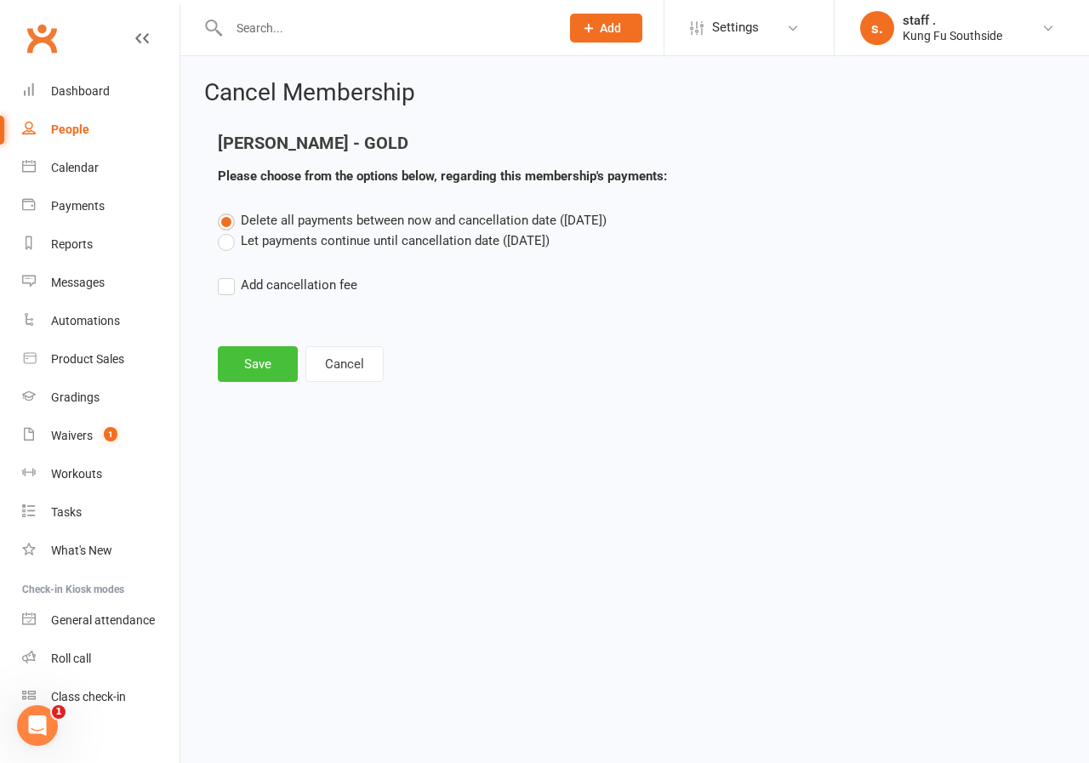
click at [257, 378] on button "Save" at bounding box center [258, 364] width 80 height 36
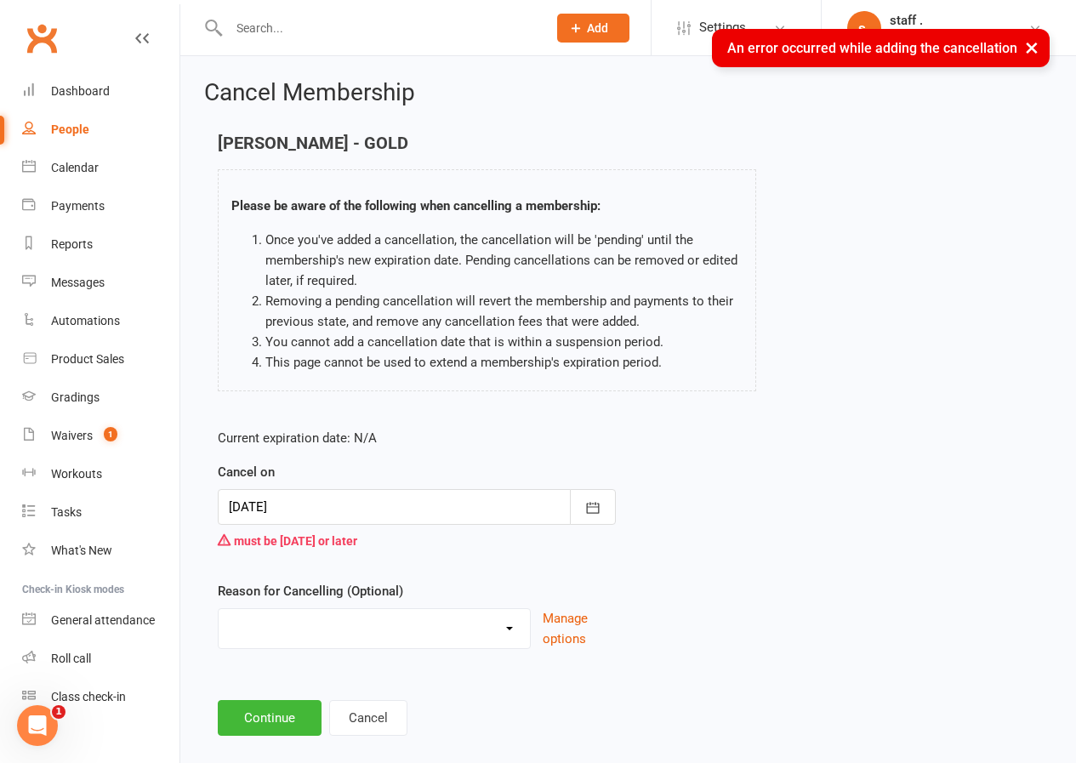
click at [322, 501] on div at bounding box center [417, 507] width 398 height 36
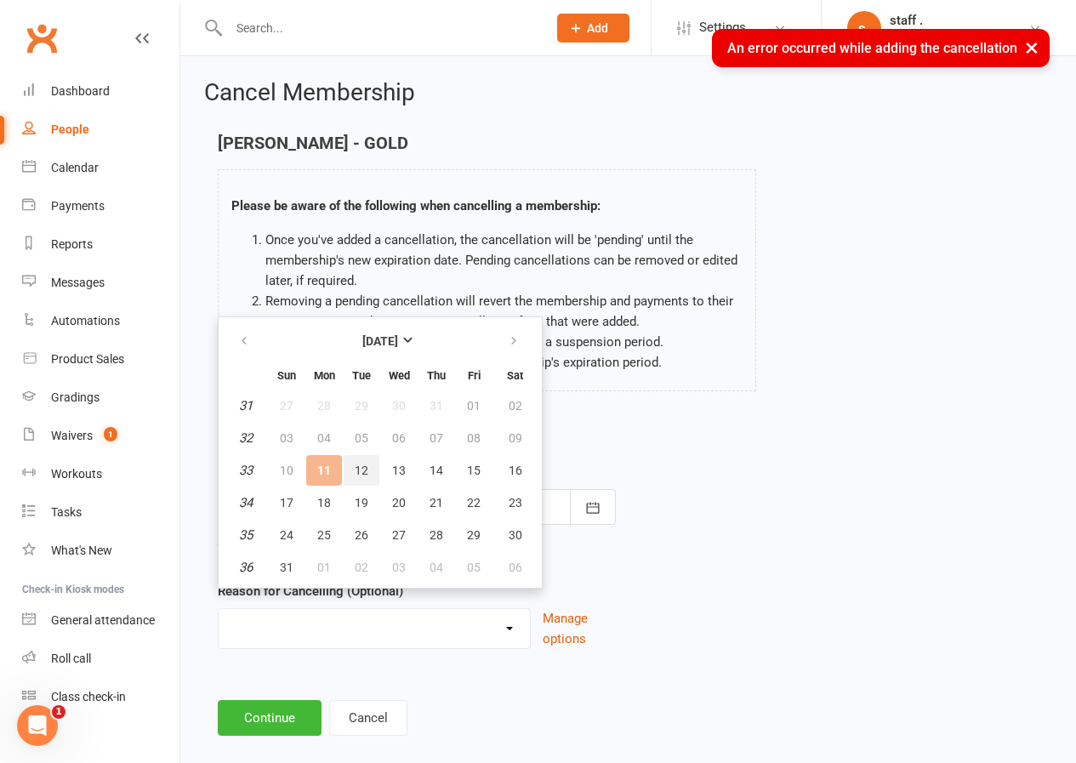
click at [368, 470] on button "12" at bounding box center [362, 470] width 36 height 31
type input "[DATE]"
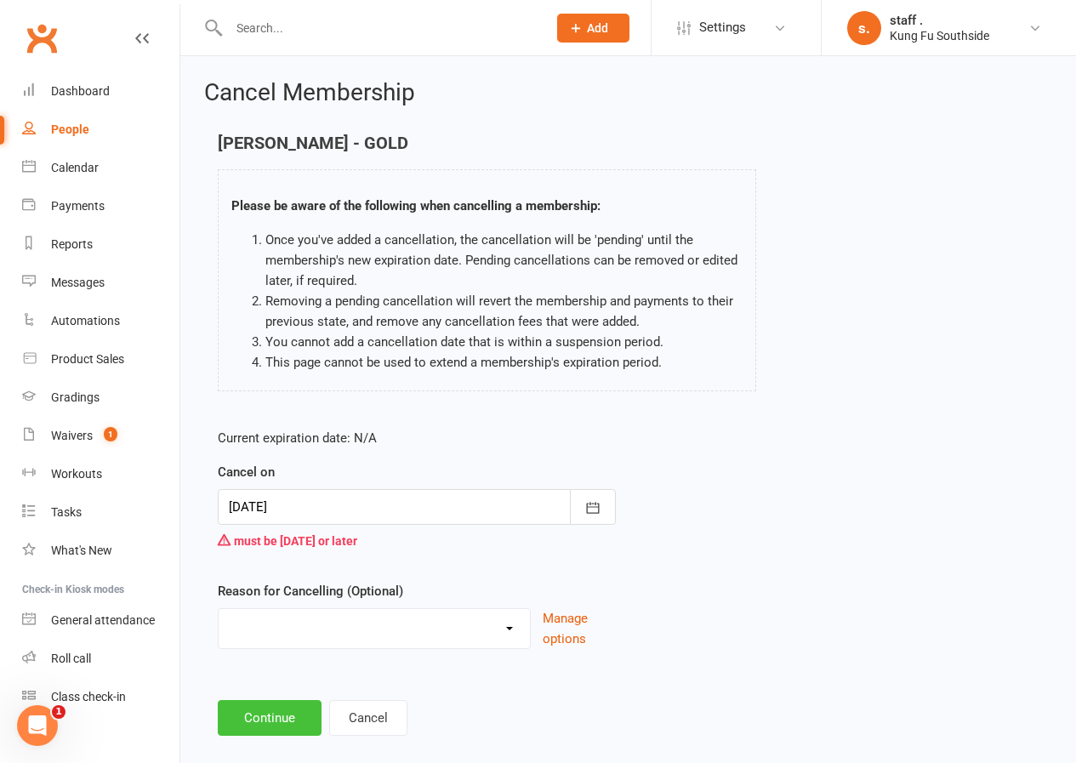
click at [278, 724] on button "Continue" at bounding box center [270, 718] width 104 height 36
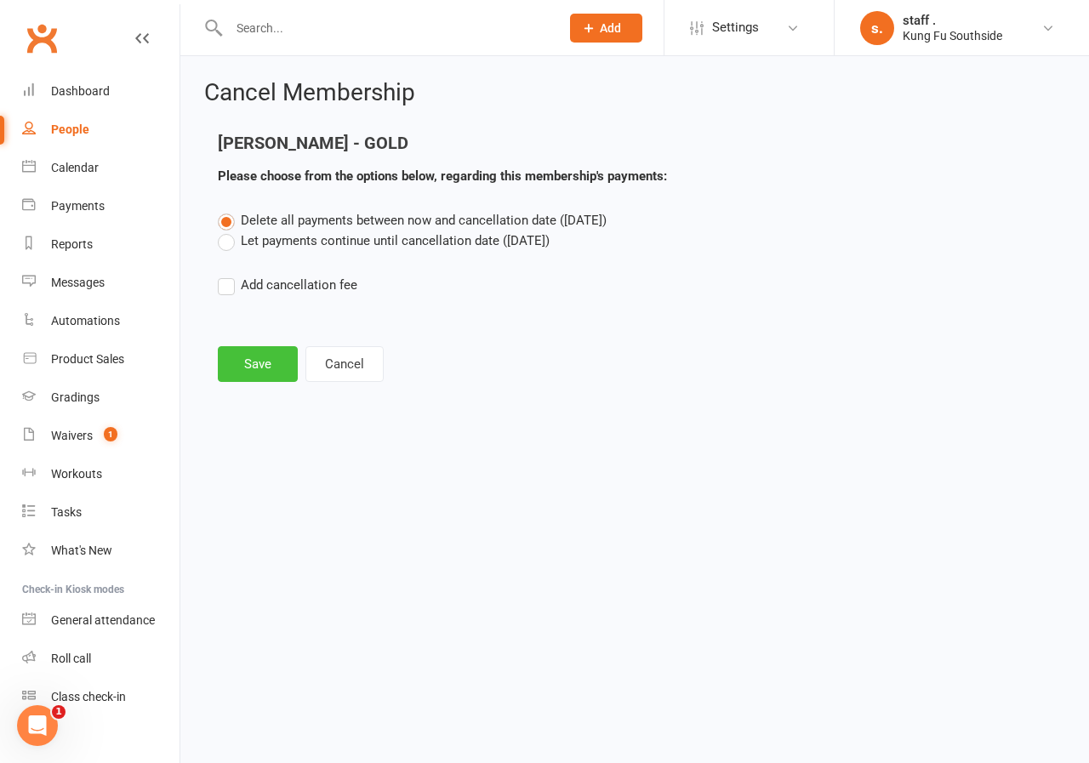
click at [250, 358] on button "Save" at bounding box center [258, 364] width 80 height 36
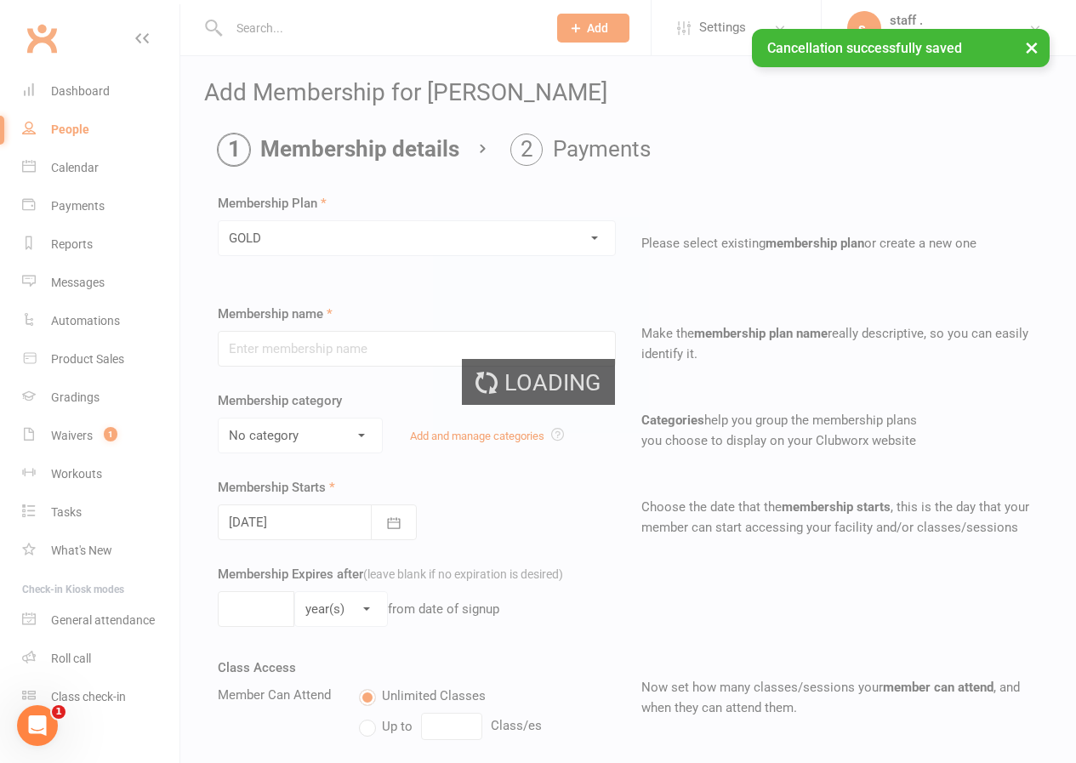
type input "GOLD"
select select "3"
type input "0"
type input "51"
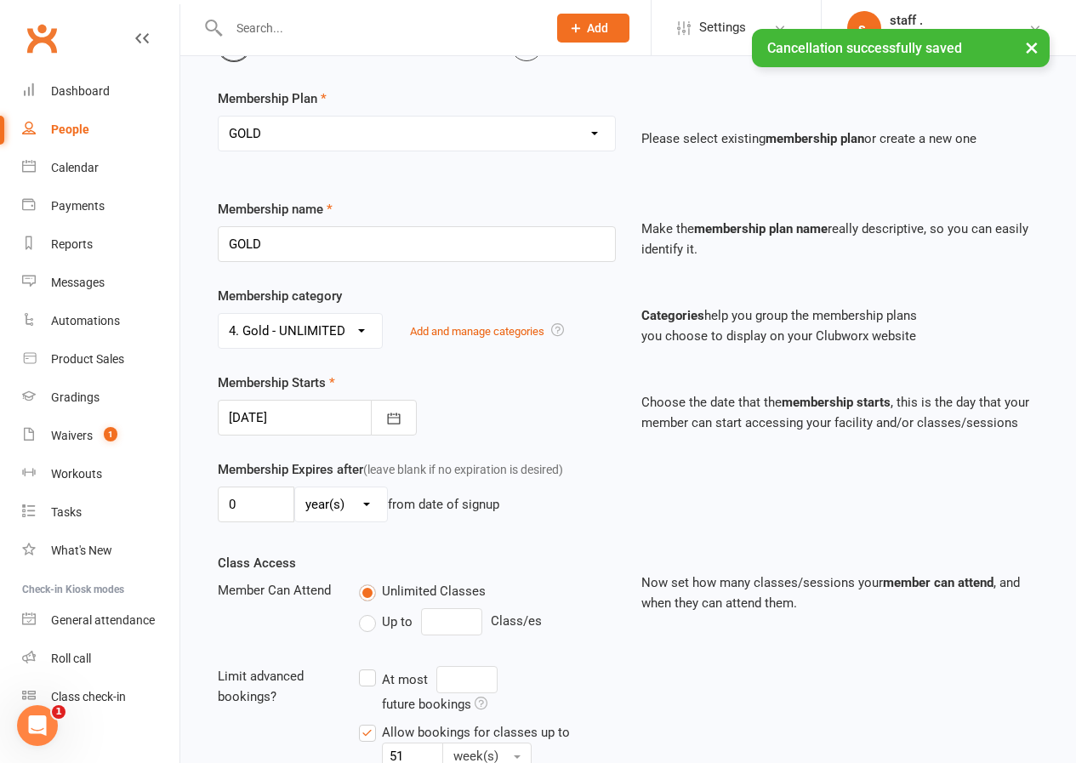
scroll to position [255, 0]
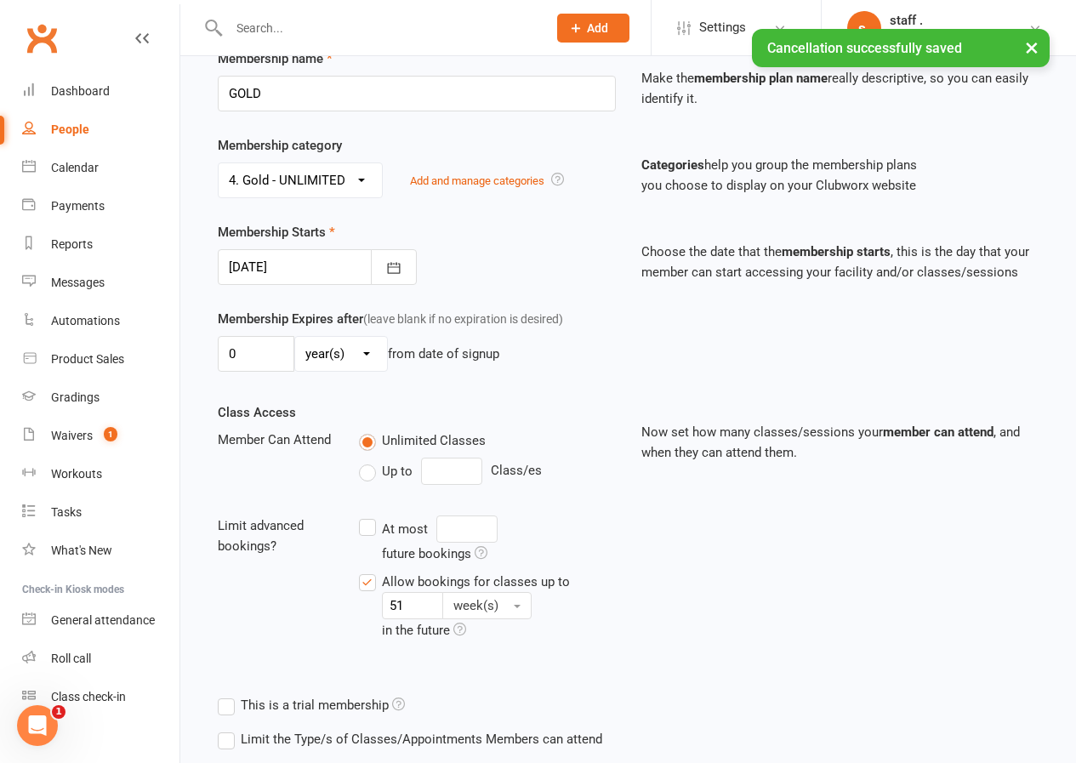
click at [337, 259] on div at bounding box center [317, 267] width 199 height 36
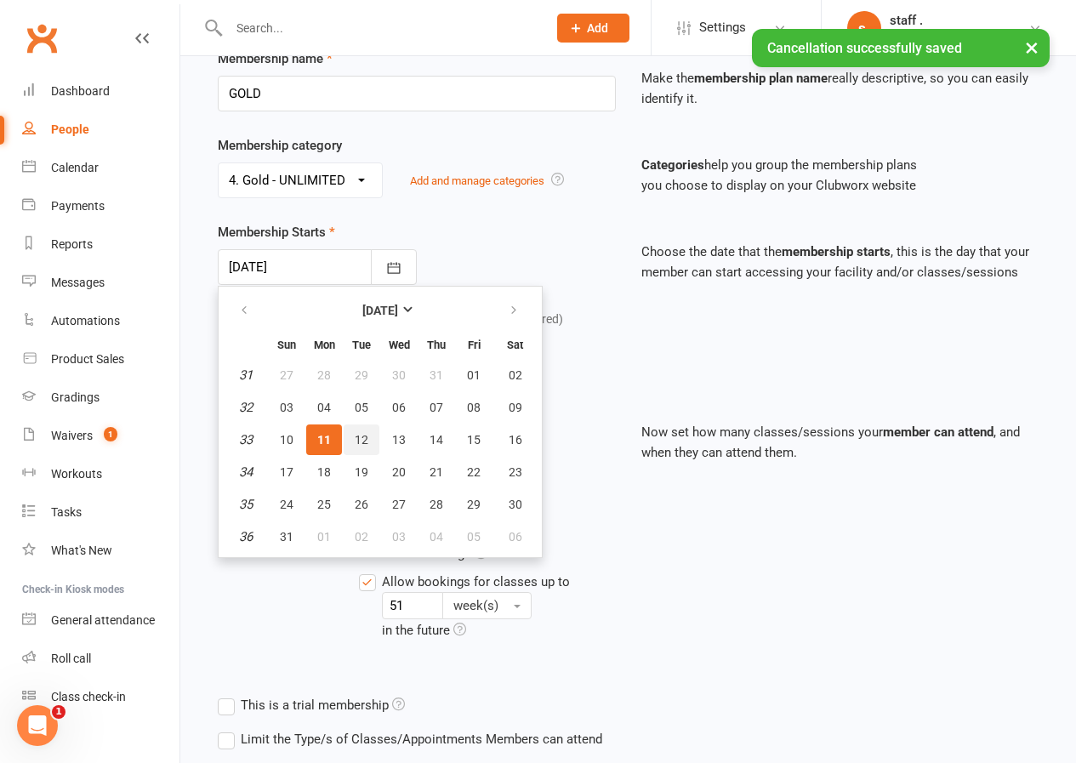
click at [352, 441] on button "12" at bounding box center [362, 439] width 36 height 31
type input "[DATE]"
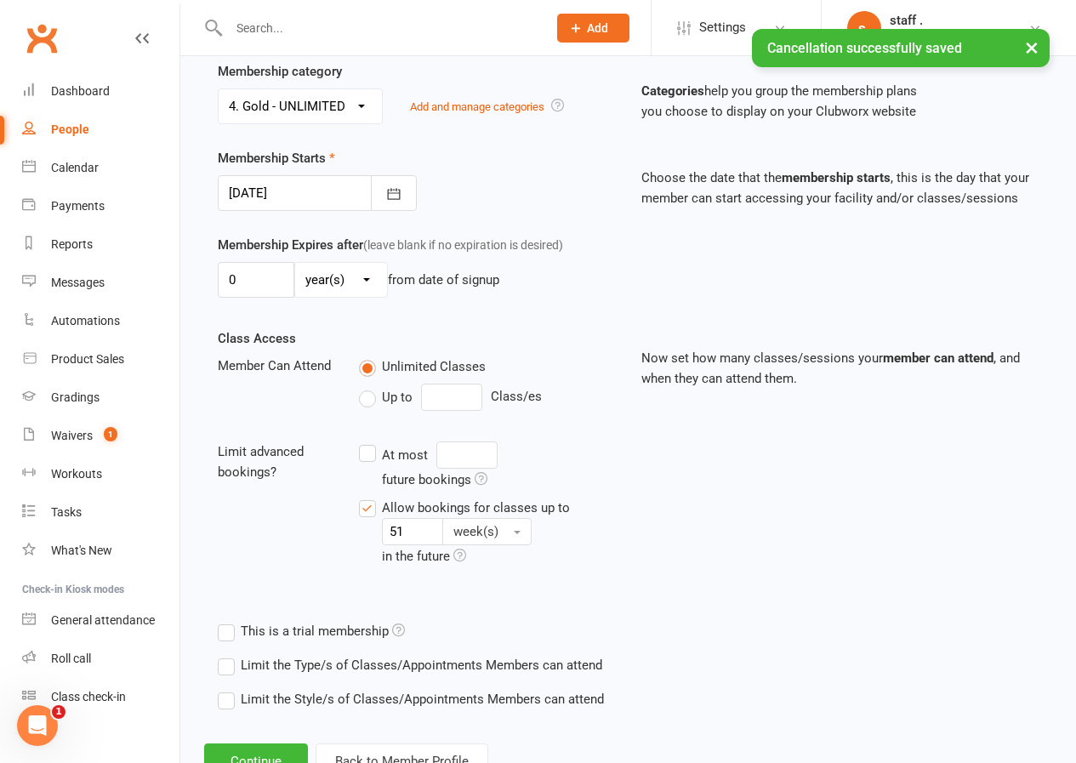
scroll to position [394, 0]
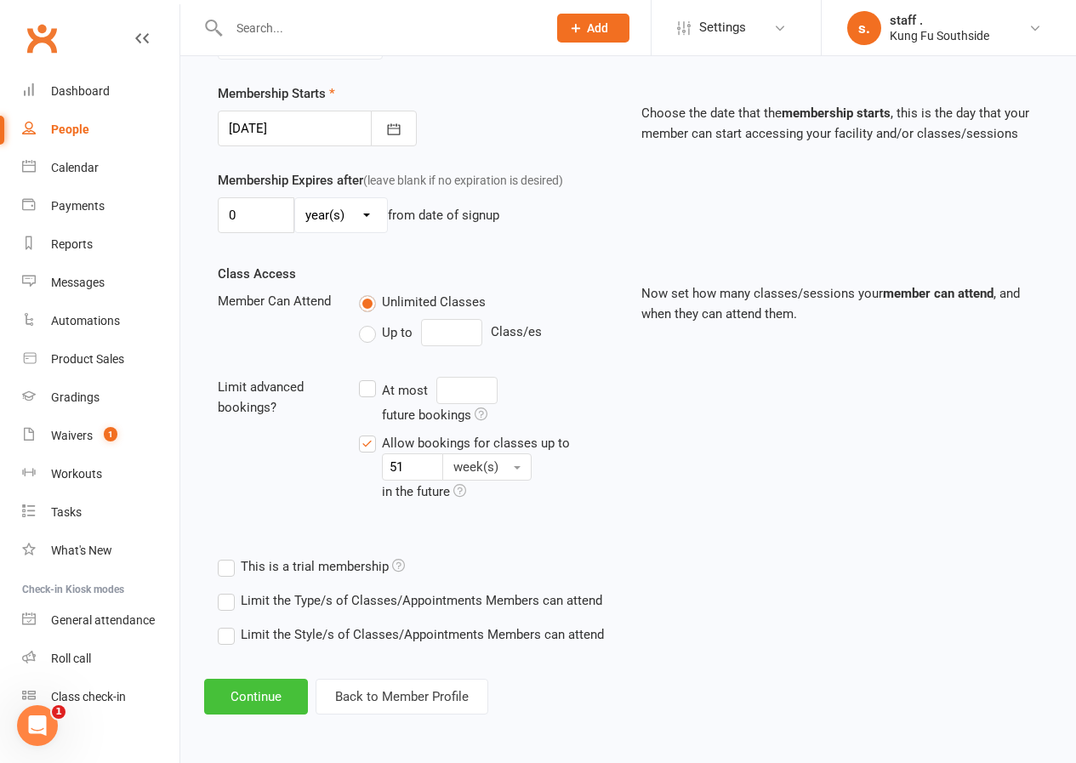
click at [277, 698] on button "Continue" at bounding box center [256, 697] width 104 height 36
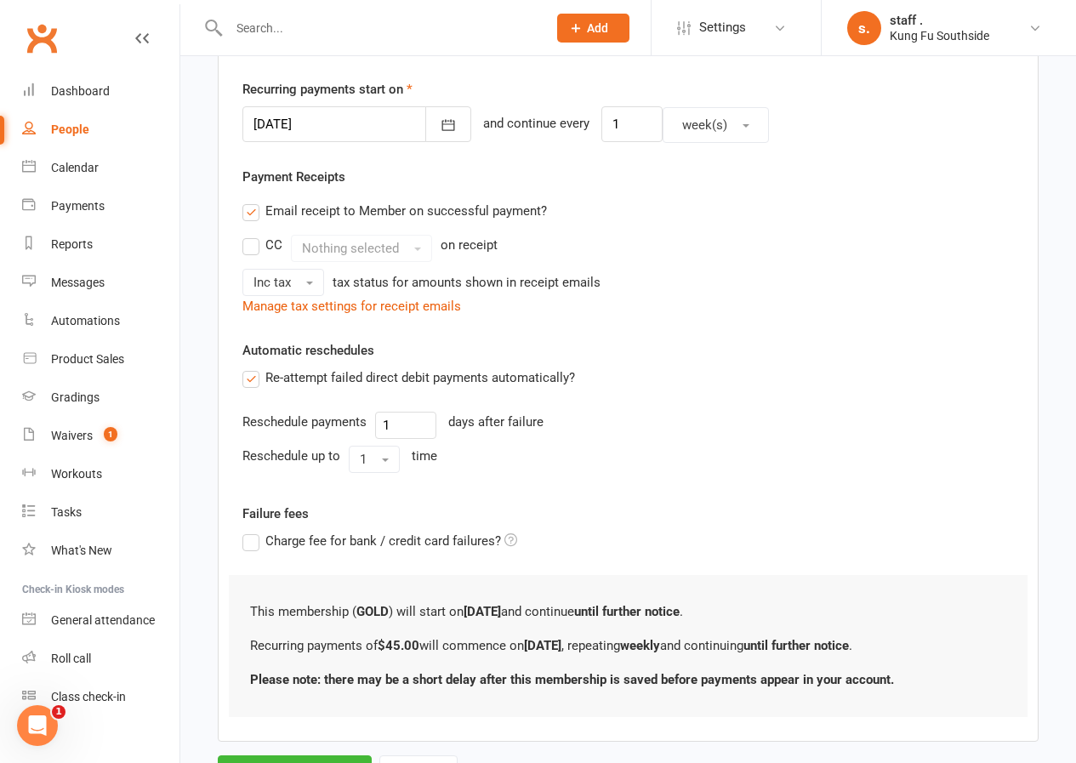
scroll to position [0, 0]
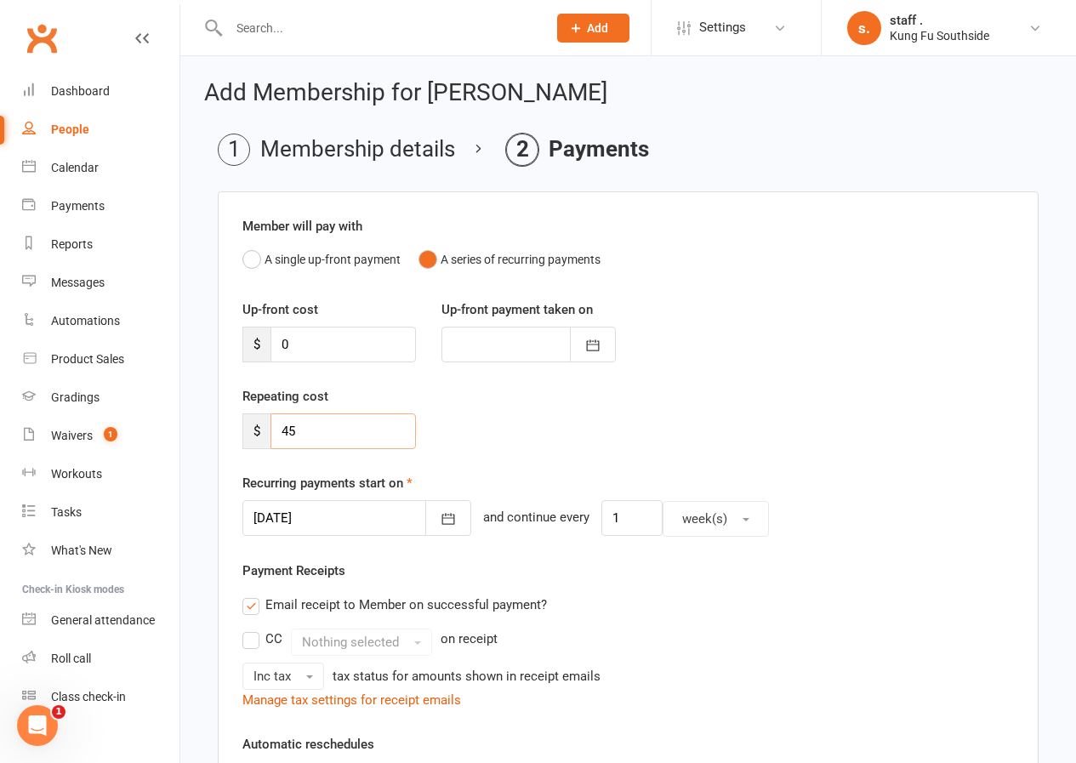
drag, startPoint x: 314, startPoint y: 437, endPoint x: 279, endPoint y: 436, distance: 34.9
click at [279, 436] on input "45" at bounding box center [342, 431] width 145 height 36
type input "90"
click at [602, 519] on input "1" at bounding box center [631, 518] width 61 height 36
type input "2"
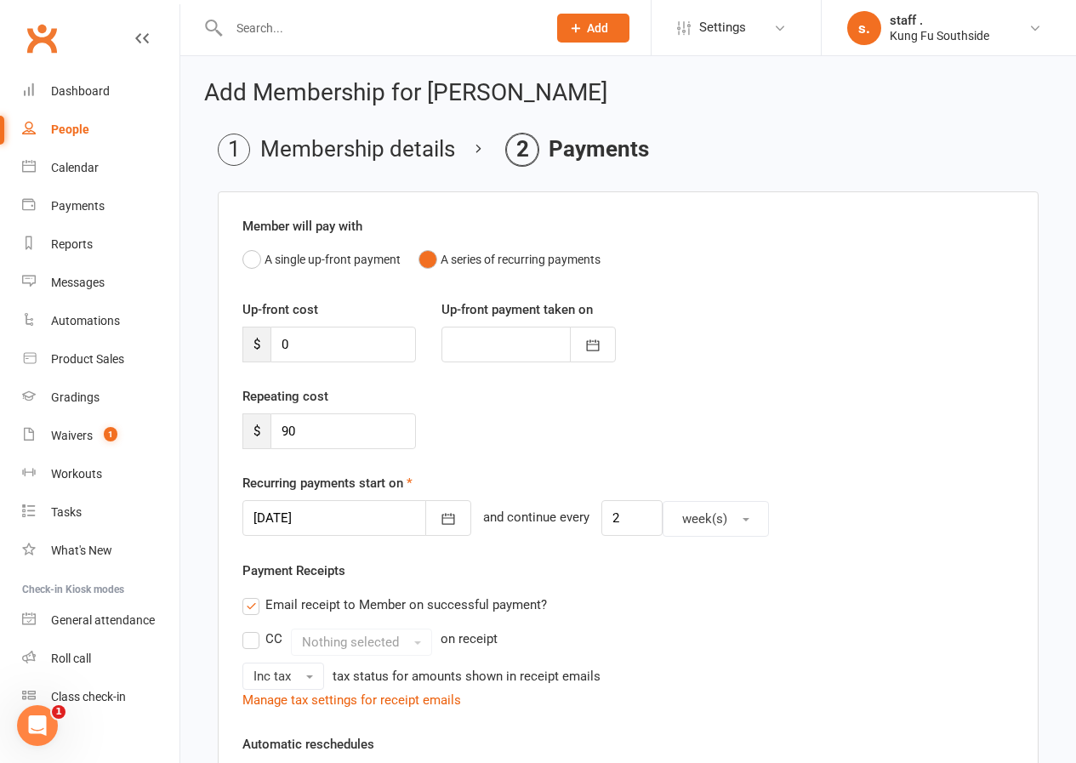
click at [370, 515] on div at bounding box center [356, 518] width 229 height 36
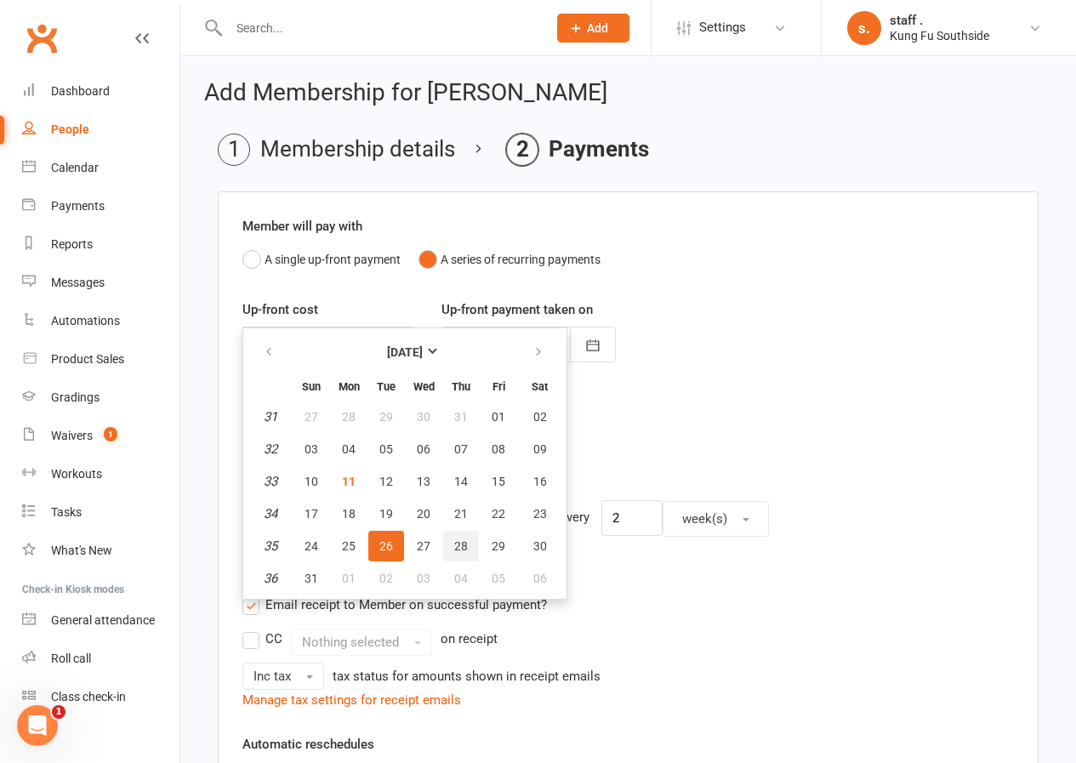
click at [460, 549] on span "28" at bounding box center [461, 546] width 14 height 14
type input "[DATE]"
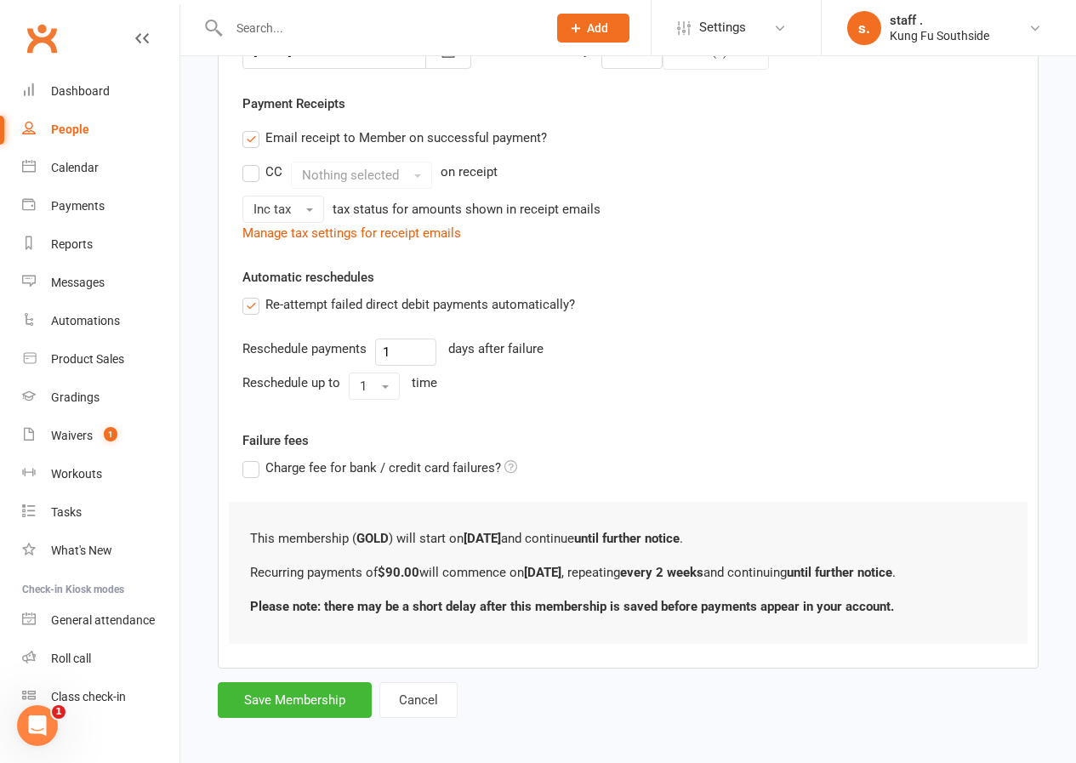
scroll to position [474, 0]
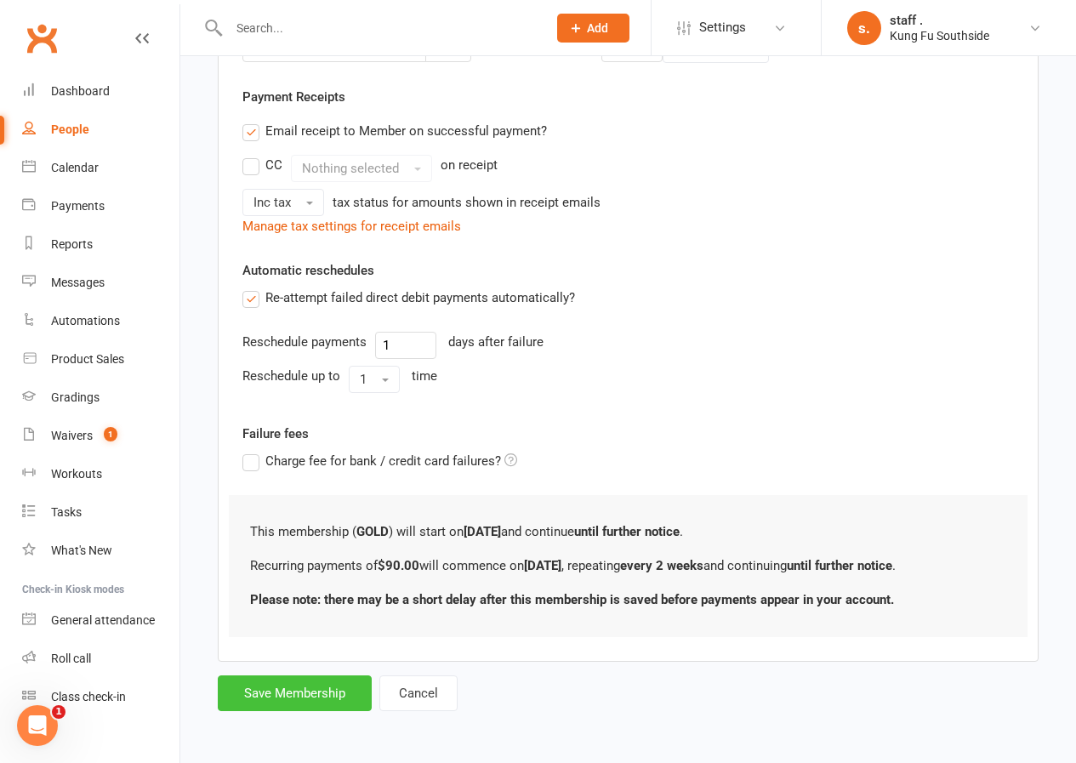
click at [325, 686] on button "Save Membership" at bounding box center [295, 693] width 154 height 36
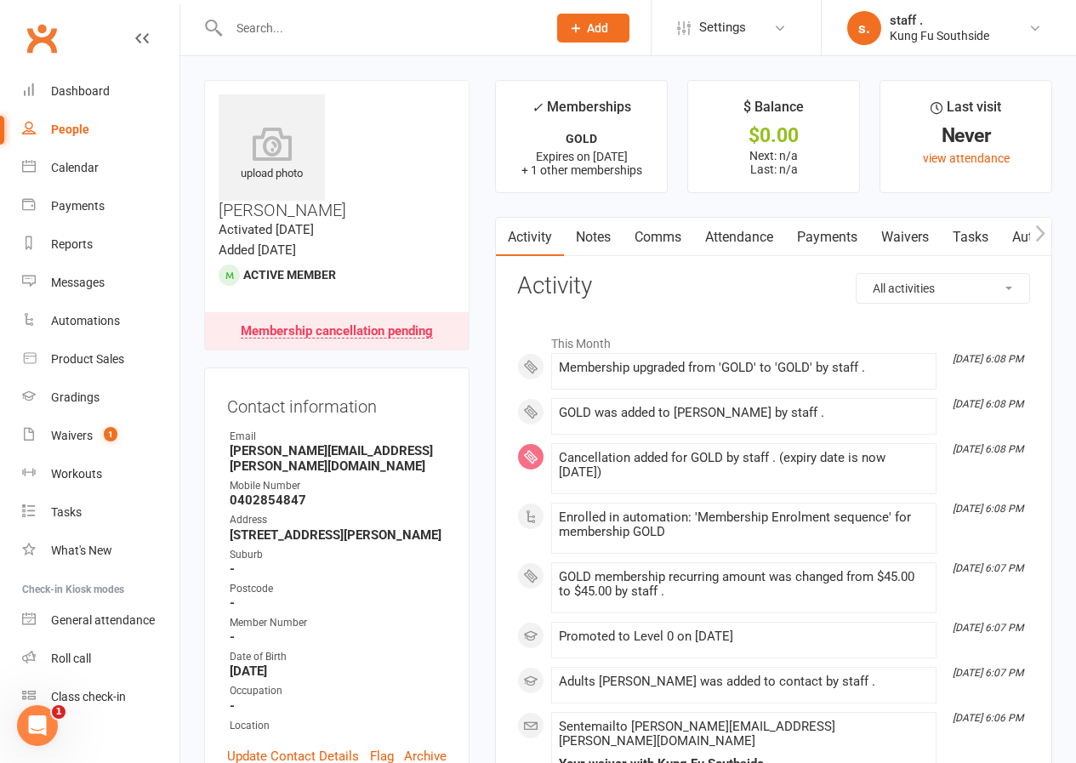
click at [1043, 233] on icon "button" at bounding box center [1040, 233] width 9 height 16
click at [986, 236] on link "Workouts" at bounding box center [1014, 237] width 81 height 39
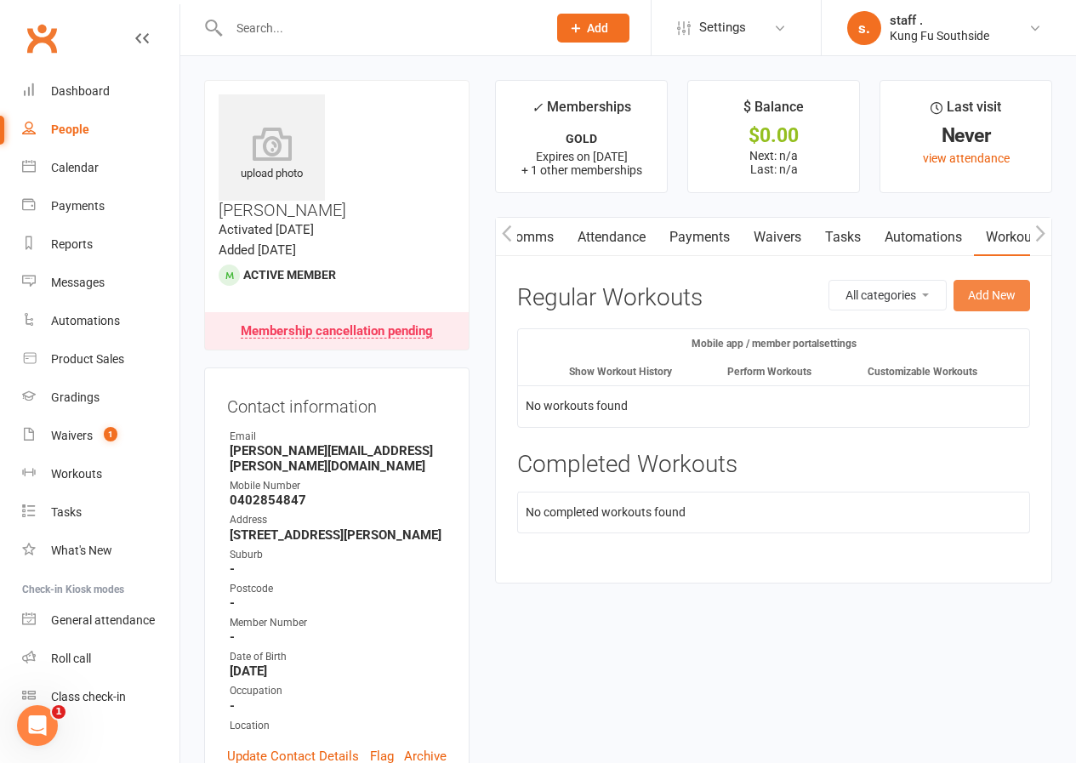
click at [989, 289] on button "Add New" at bounding box center [991, 295] width 77 height 31
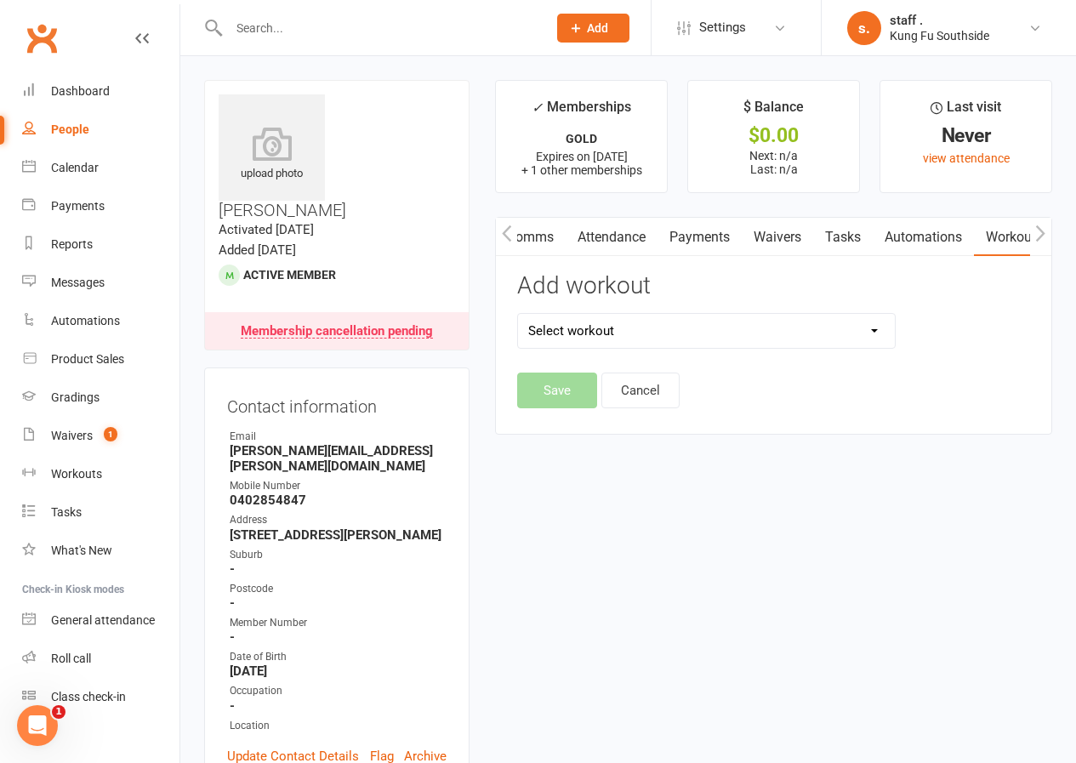
click at [720, 336] on select "Select workout Chum Kil Level 1 Level 2 Level 3 Level 4 Level 5 [PERSON_NAME] […" at bounding box center [706, 331] width 376 height 34
select select "632"
click at [518, 314] on select "Select workout Chum Kil Level 1 Level 2 Level 3 Level 4 Level 5 [PERSON_NAME] […" at bounding box center [706, 331] width 376 height 34
click at [572, 398] on button "Save" at bounding box center [557, 391] width 80 height 36
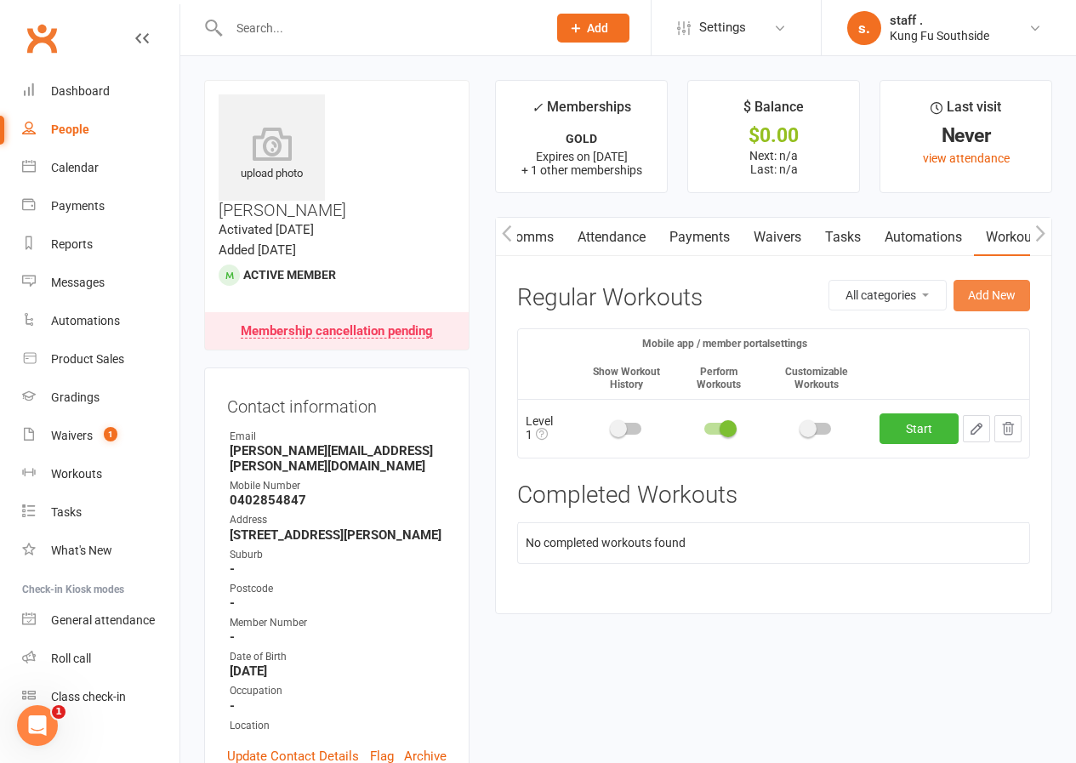
click at [969, 291] on button "Add New" at bounding box center [991, 295] width 77 height 31
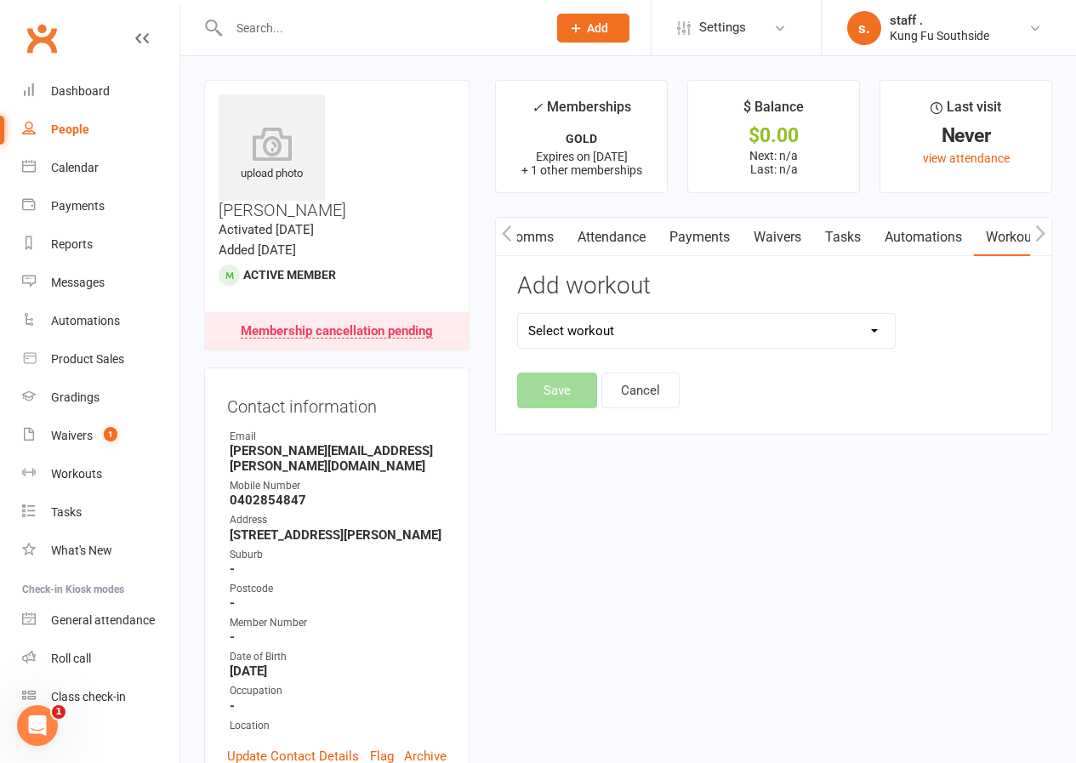
click at [728, 330] on select "Select workout Chum Kil Level 1 Level 2 Level 3 Level 4 Level 5 [PERSON_NAME] […" at bounding box center [706, 331] width 376 height 34
select select "5999"
click at [518, 314] on select "Select workout Chum Kil Level 1 Level 2 Level 3 Level 4 Level 5 [PERSON_NAME] […" at bounding box center [706, 331] width 376 height 34
drag, startPoint x: 586, startPoint y: 418, endPoint x: 587, endPoint y: 407, distance: 11.1
click at [586, 418] on div "Activity Notes Comms Attendance Payments Waivers Tasks Automations Workouts Gra…" at bounding box center [773, 326] width 557 height 218
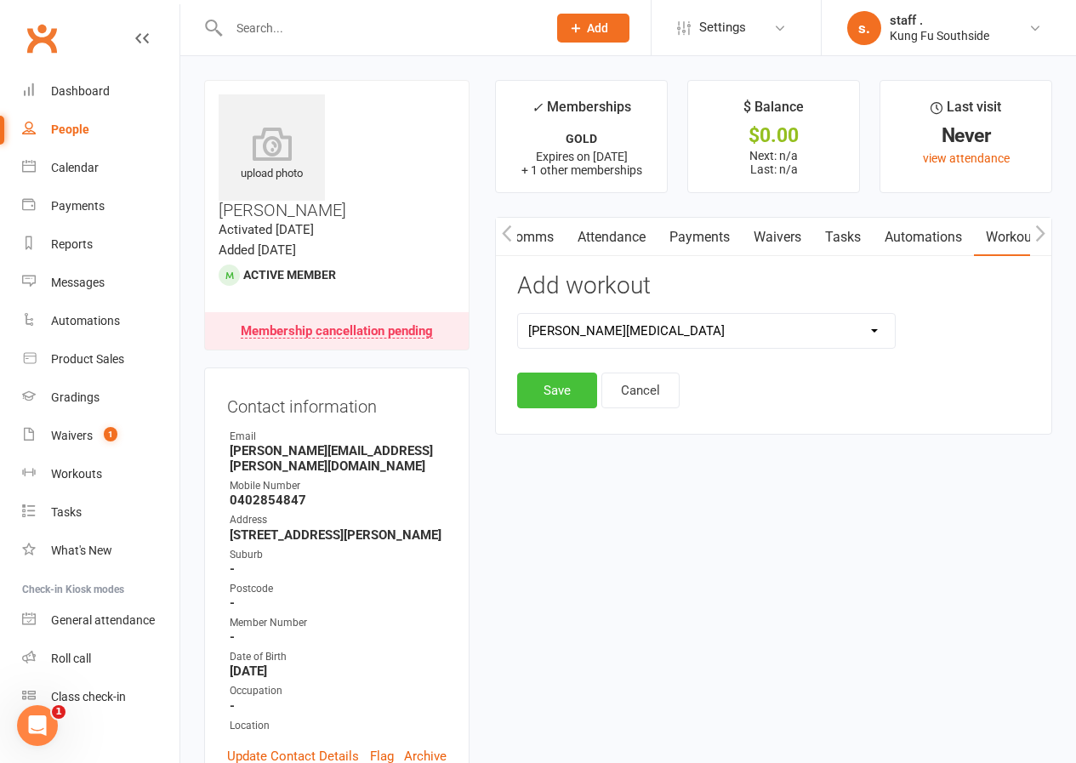
click at [582, 401] on button "Save" at bounding box center [557, 391] width 80 height 36
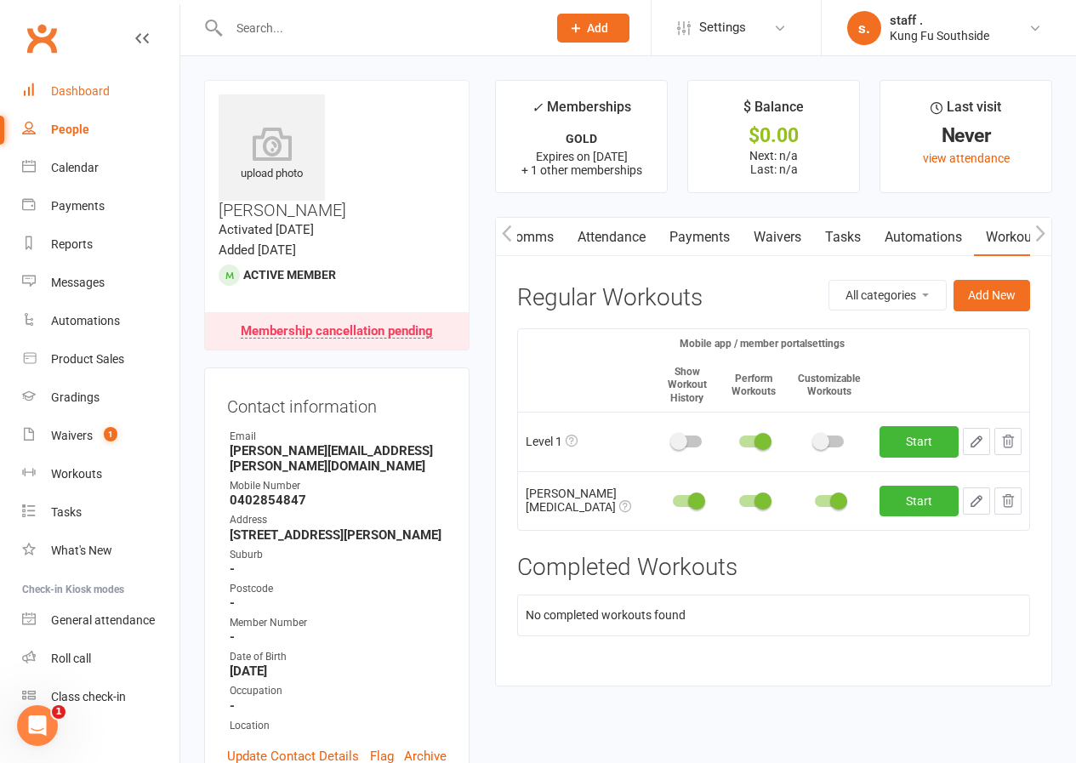
click at [83, 86] on div "Dashboard" at bounding box center [80, 91] width 59 height 14
